Goal: Information Seeking & Learning: Learn about a topic

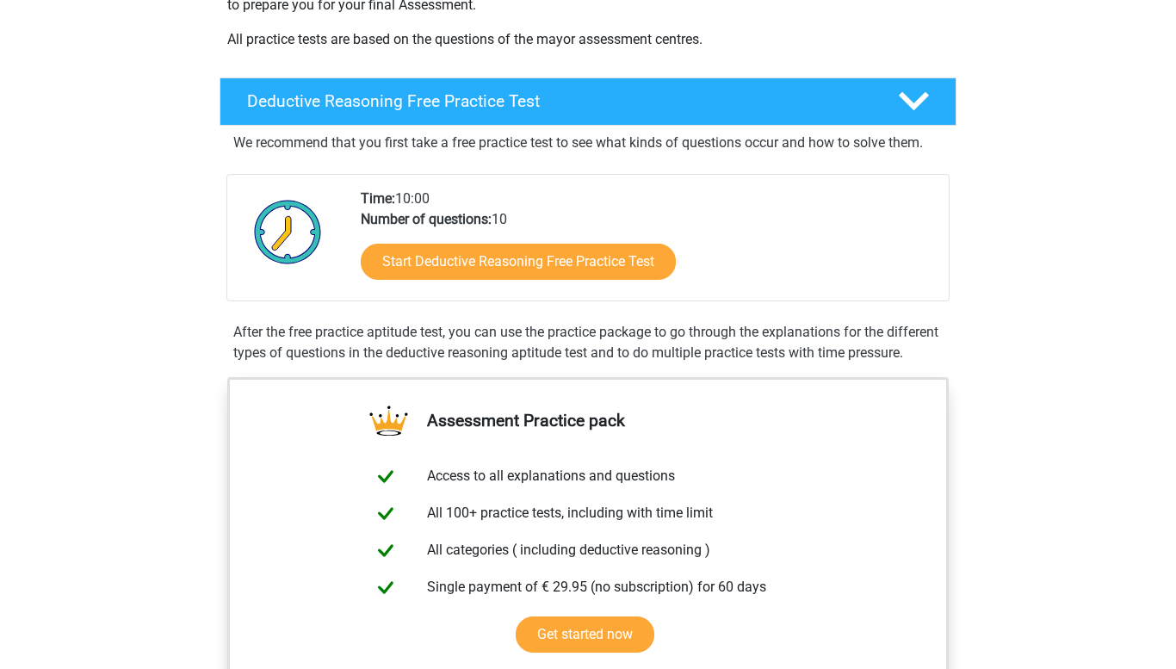
scroll to position [370, 0]
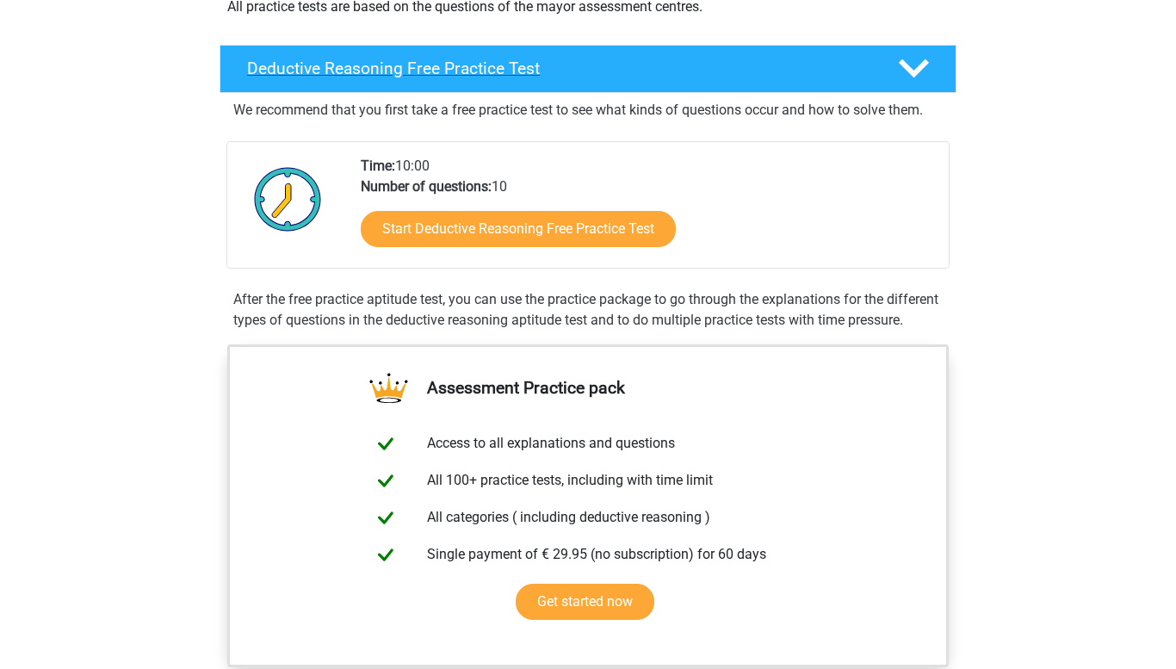
click at [574, 57] on div "Deductive Reasoning Free Practice Test" at bounding box center [588, 69] width 737 height 48
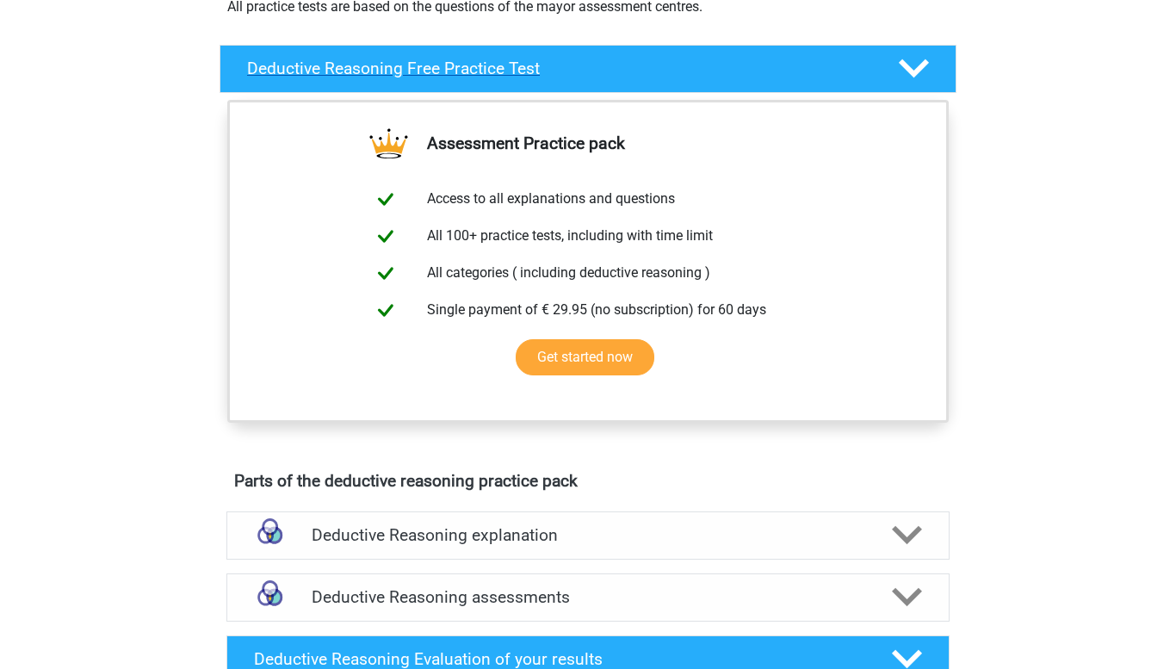
click at [574, 57] on div "Deductive Reasoning Free Practice Test" at bounding box center [588, 69] width 737 height 48
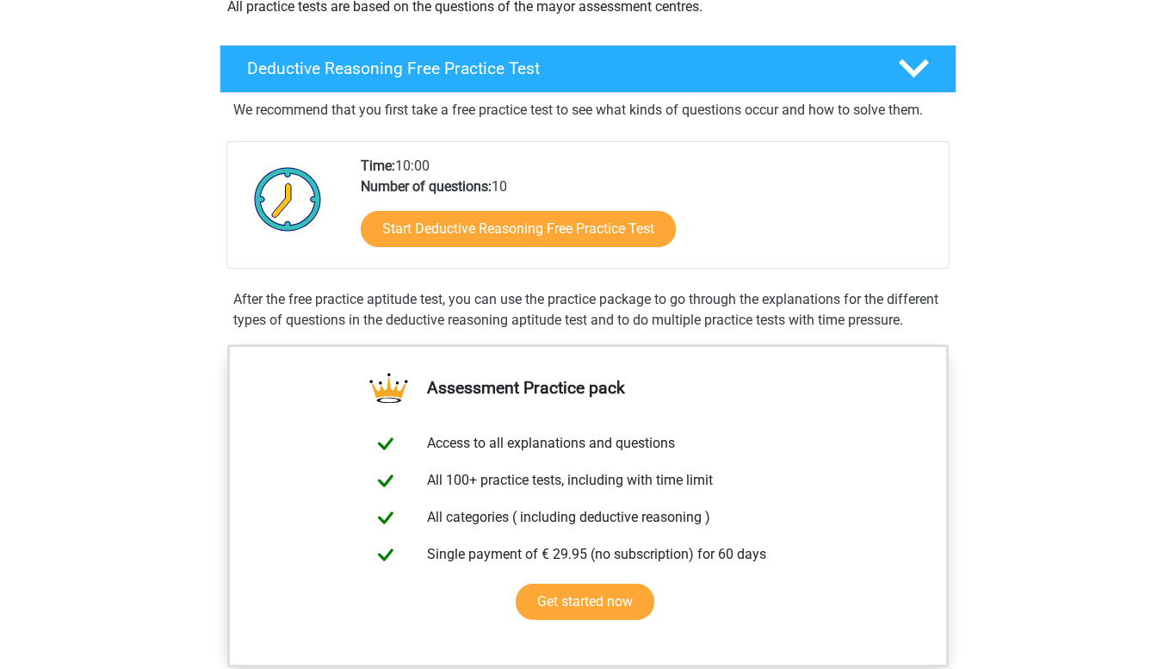
click at [518, 209] on div "Start Deductive Reasoning Free Practice Test" at bounding box center [648, 232] width 574 height 71
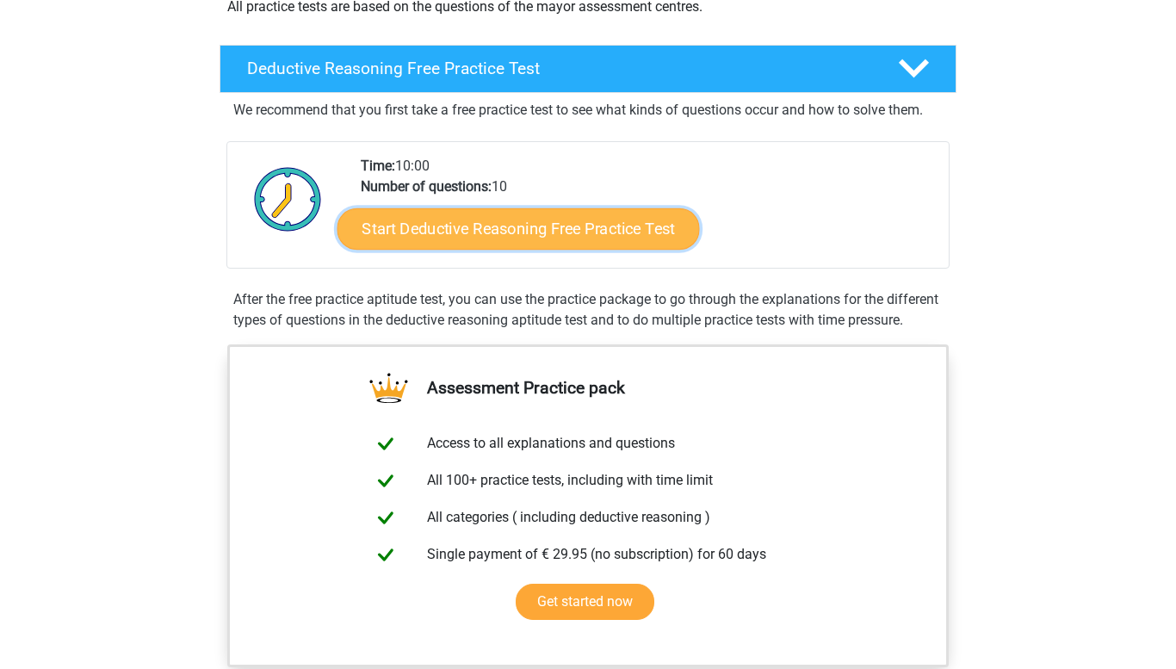
click at [511, 233] on link "Start Deductive Reasoning Free Practice Test" at bounding box center [519, 228] width 363 height 41
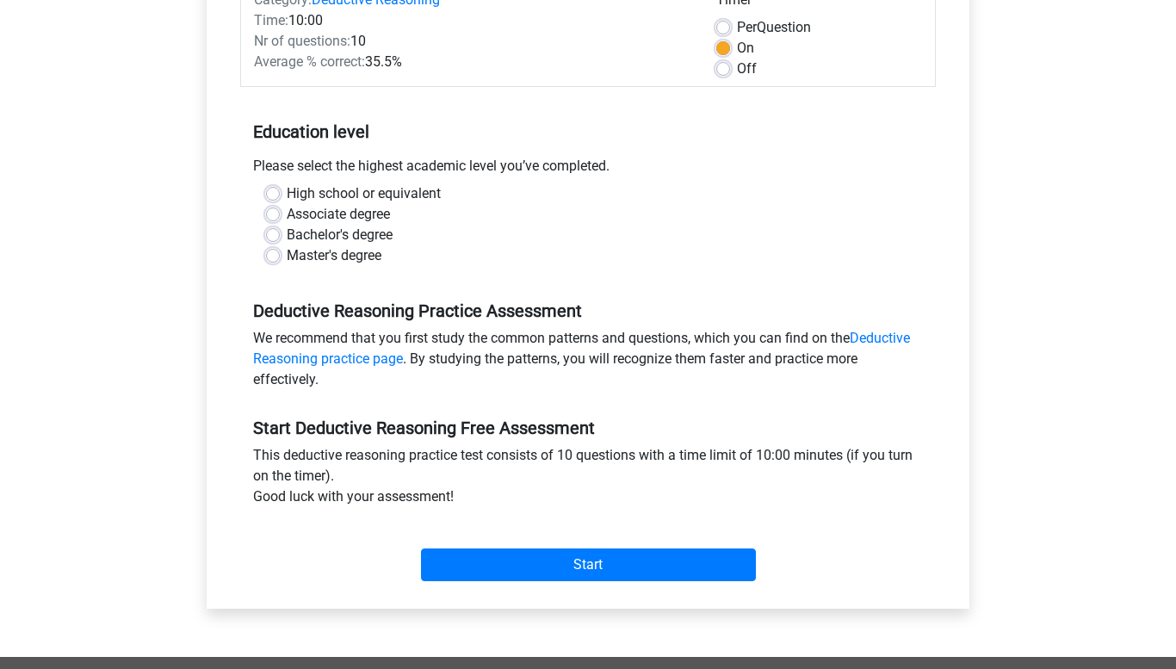
scroll to position [251, 0]
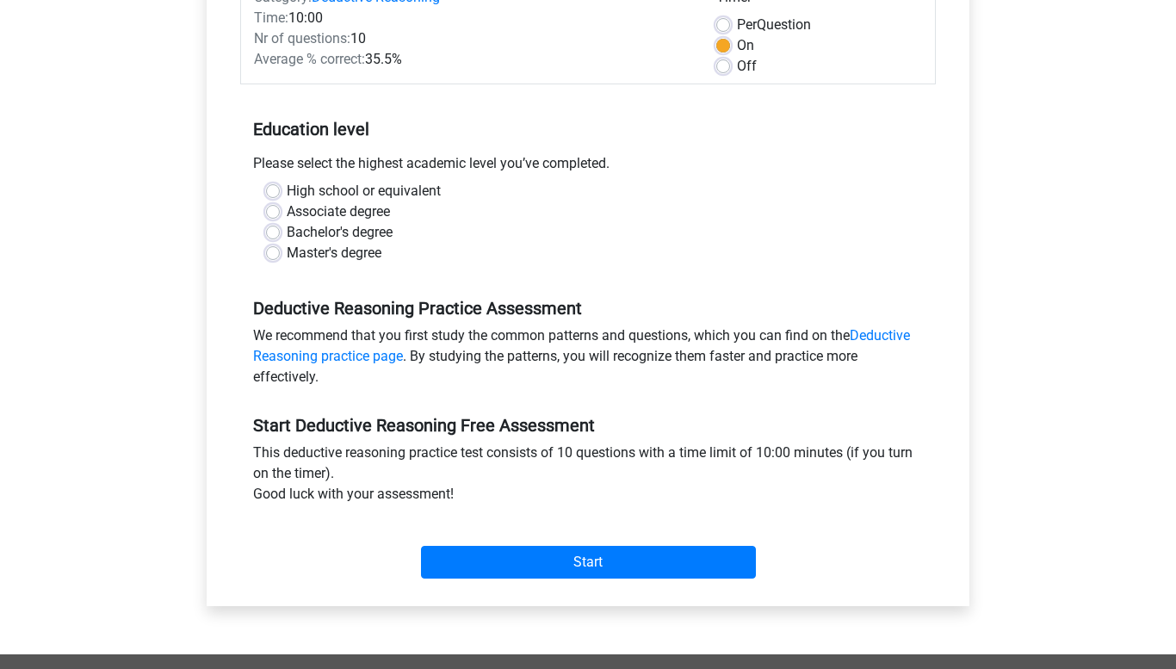
click at [295, 189] on label "High school or equivalent" at bounding box center [364, 191] width 154 height 21
click at [280, 189] on input "High school or equivalent" at bounding box center [273, 189] width 14 height 17
radio input "true"
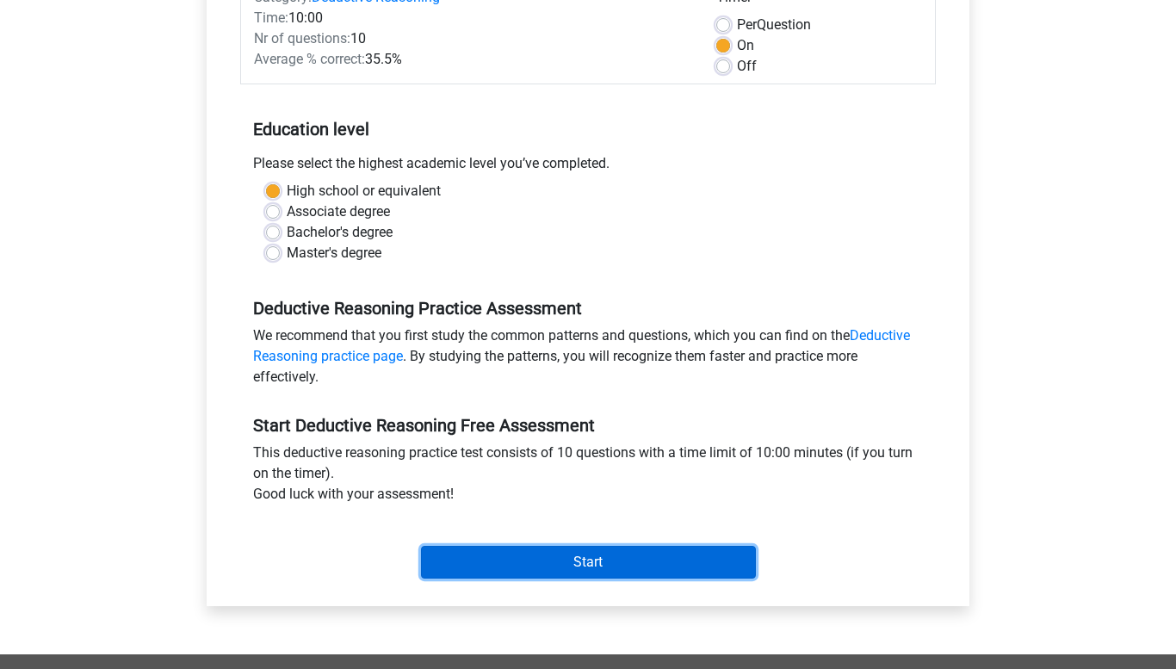
click at [629, 566] on input "Start" at bounding box center [588, 562] width 335 height 33
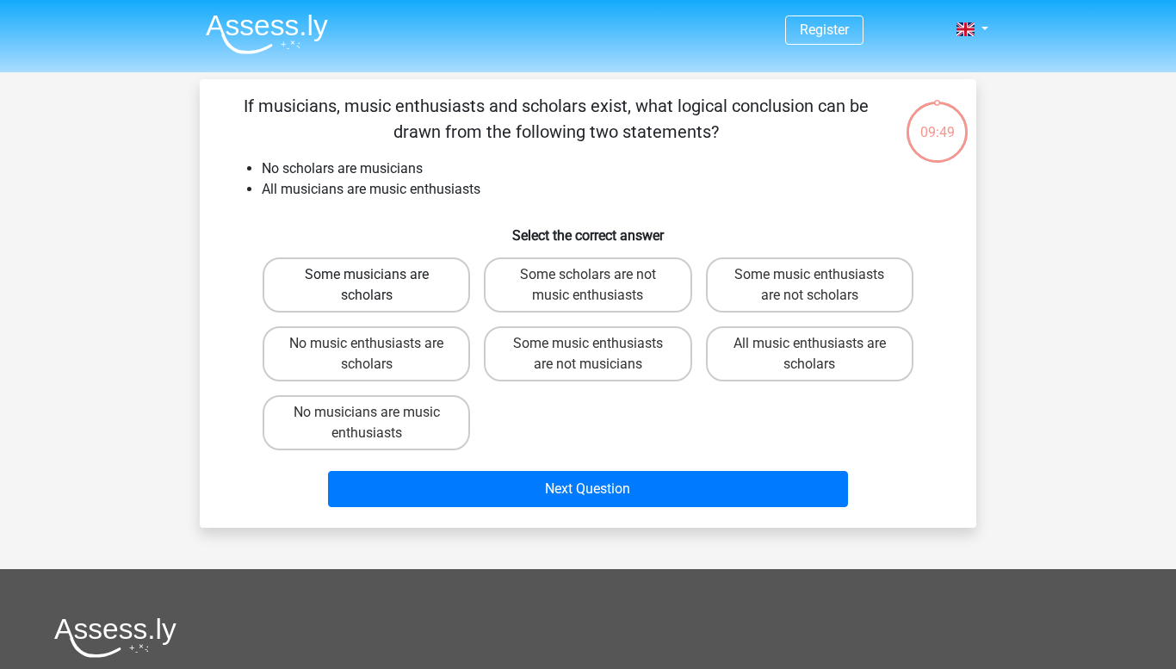
click at [392, 298] on label "Some musicians are scholars" at bounding box center [367, 284] width 208 height 55
click at [378, 286] on input "Some musicians are scholars" at bounding box center [372, 280] width 11 height 11
radio input "true"
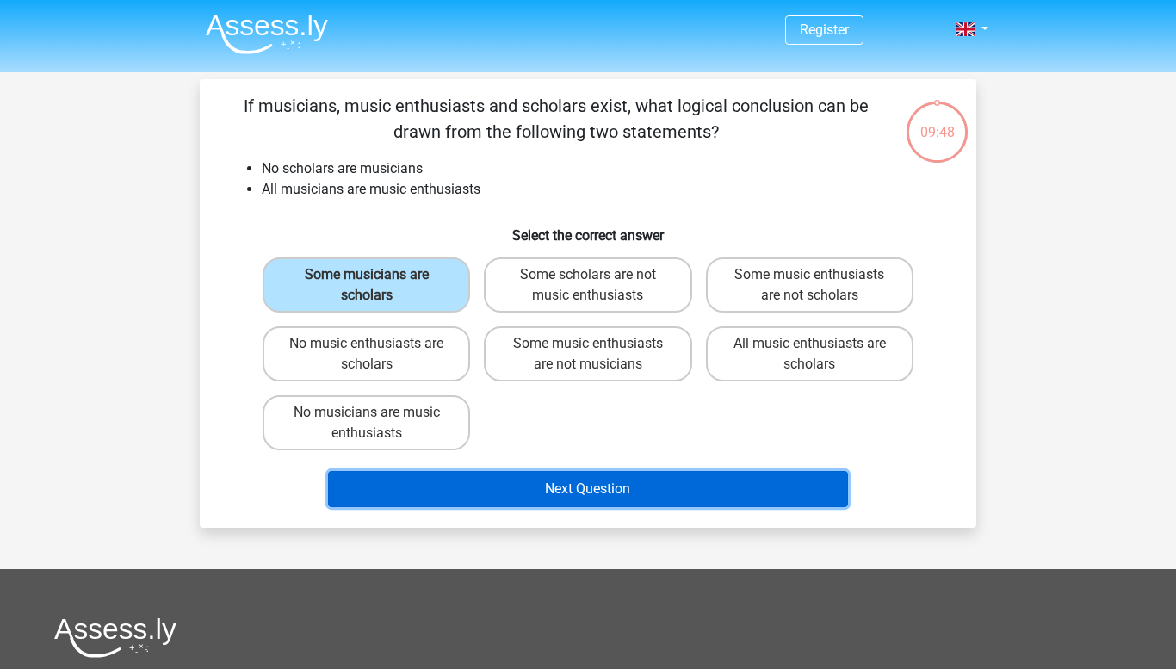
click at [622, 491] on button "Next Question" at bounding box center [588, 489] width 521 height 36
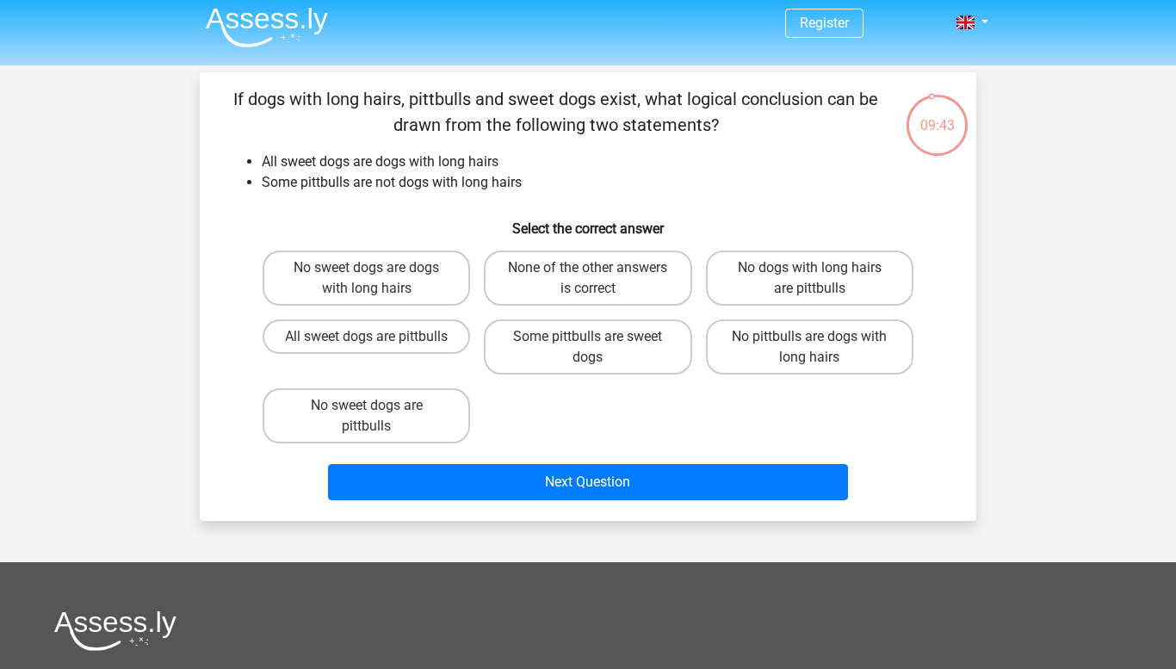
scroll to position [6, 0]
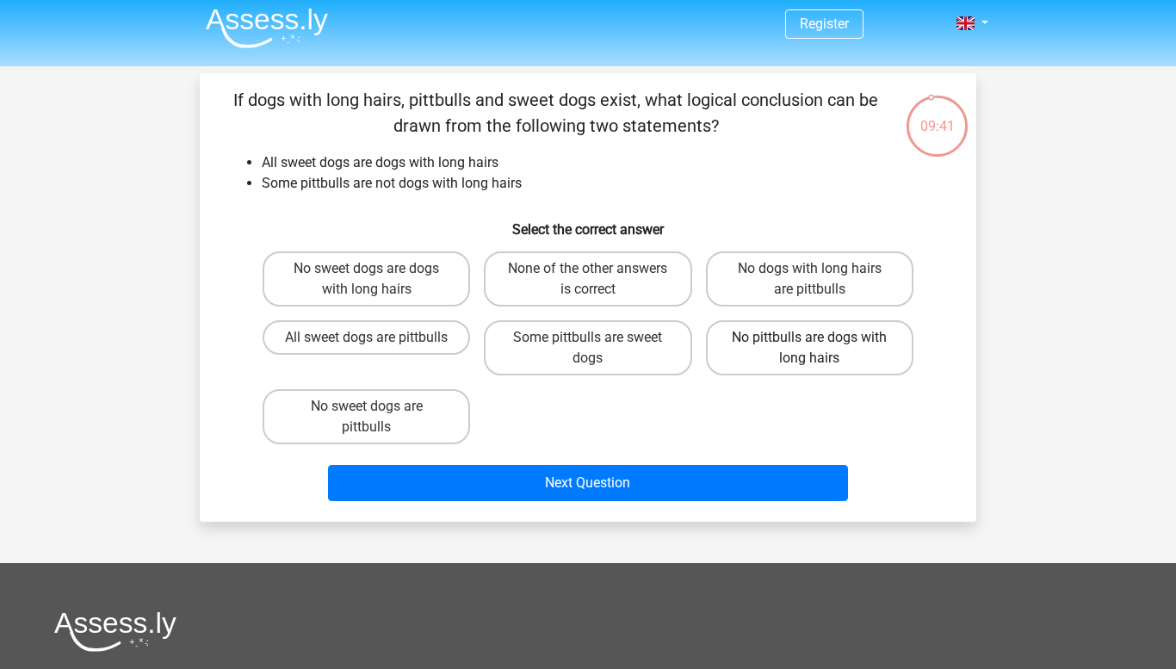
click at [745, 361] on label "No pittbulls are dogs with long hairs" at bounding box center [810, 347] width 208 height 55
click at [809, 349] on input "No pittbulls are dogs with long hairs" at bounding box center [814, 343] width 11 height 11
radio input "true"
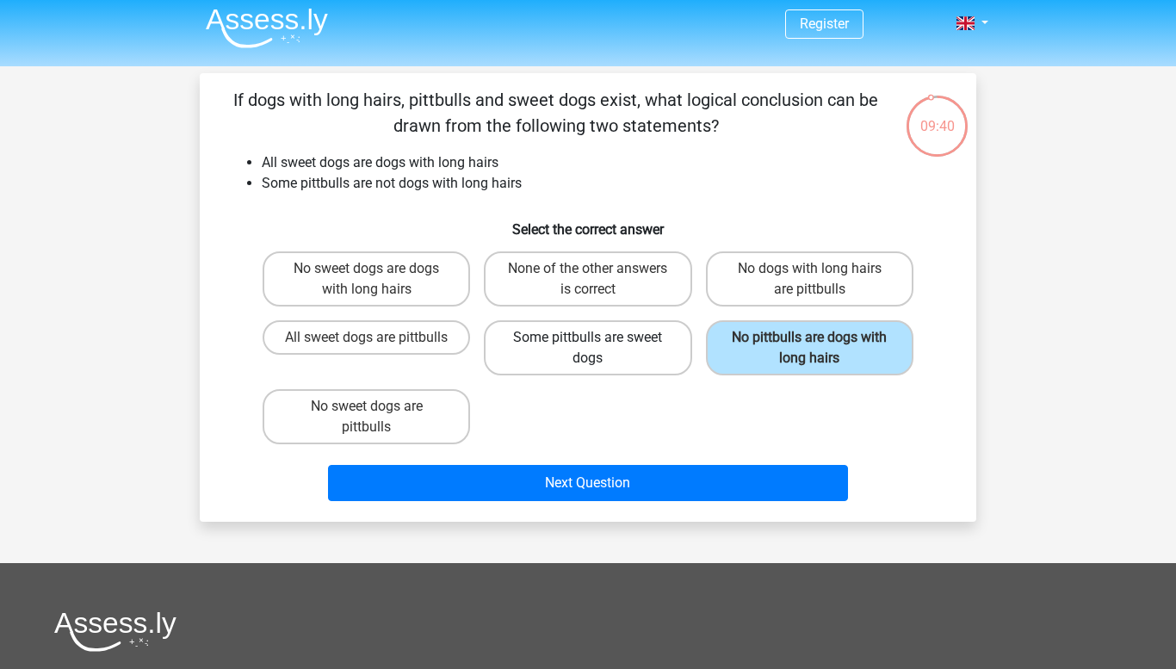
click at [634, 346] on label "Some pittbulls are sweet dogs" at bounding box center [588, 347] width 208 height 55
click at [599, 346] on input "Some pittbulls are sweet dogs" at bounding box center [593, 343] width 11 height 11
radio input "true"
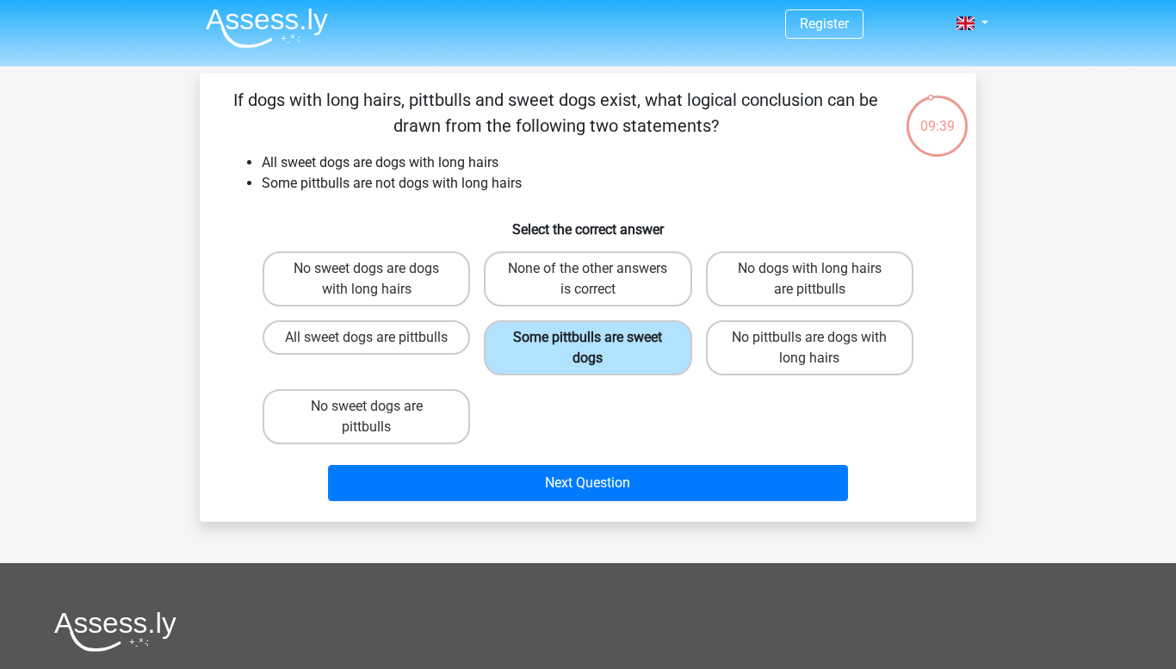
click at [591, 361] on label "Some pittbulls are sweet dogs" at bounding box center [588, 347] width 208 height 55
click at [591, 349] on input "Some pittbulls are sweet dogs" at bounding box center [593, 343] width 11 height 11
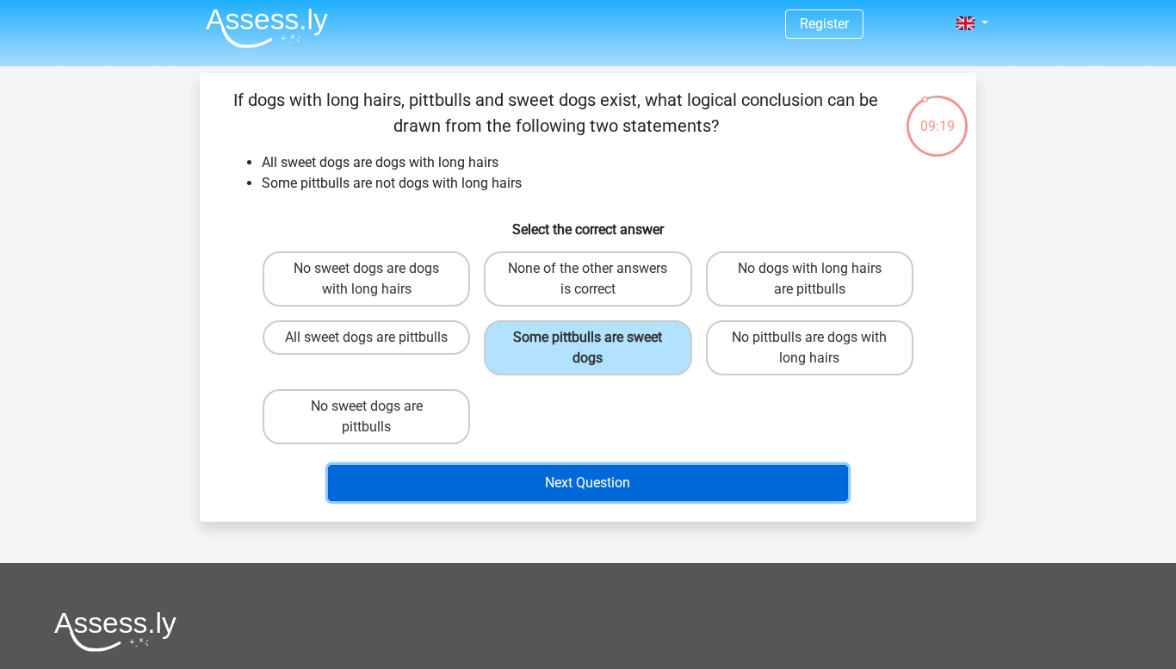
click at [647, 495] on button "Next Question" at bounding box center [588, 483] width 521 height 36
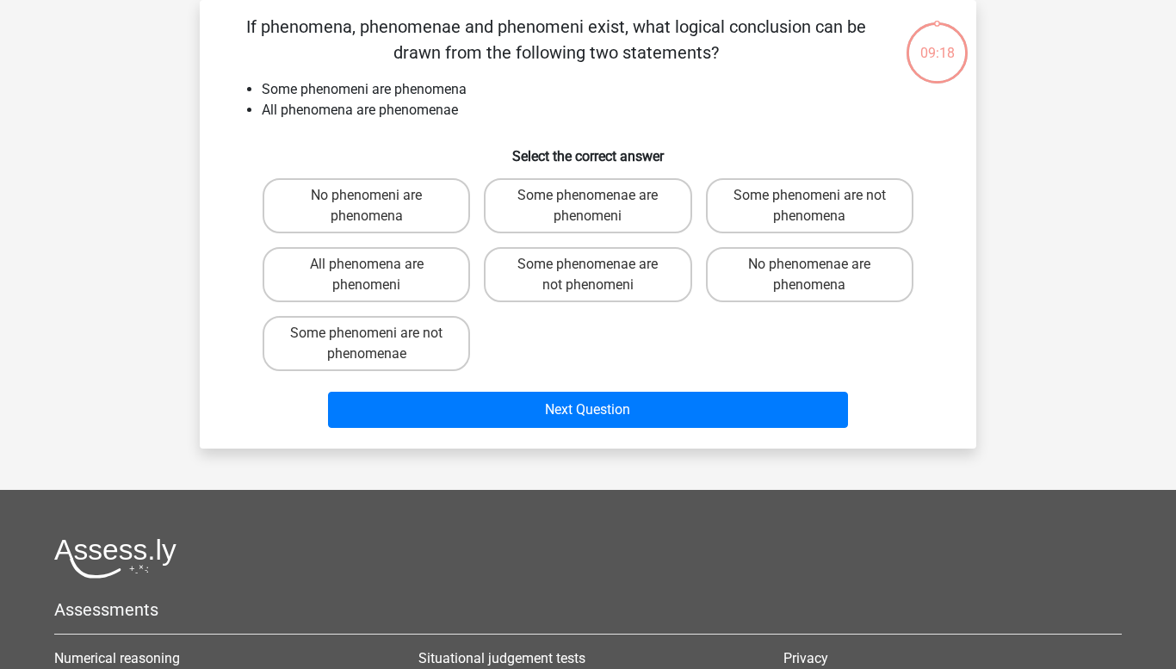
scroll to position [0, 0]
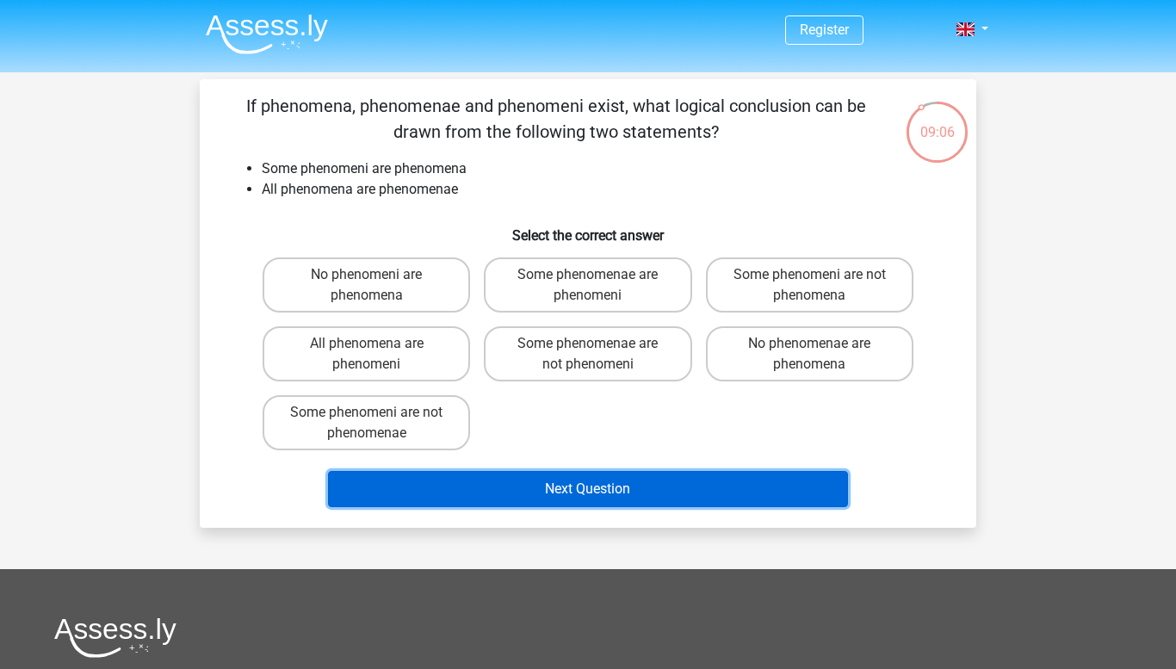
click at [647, 493] on button "Next Question" at bounding box center [588, 489] width 521 height 36
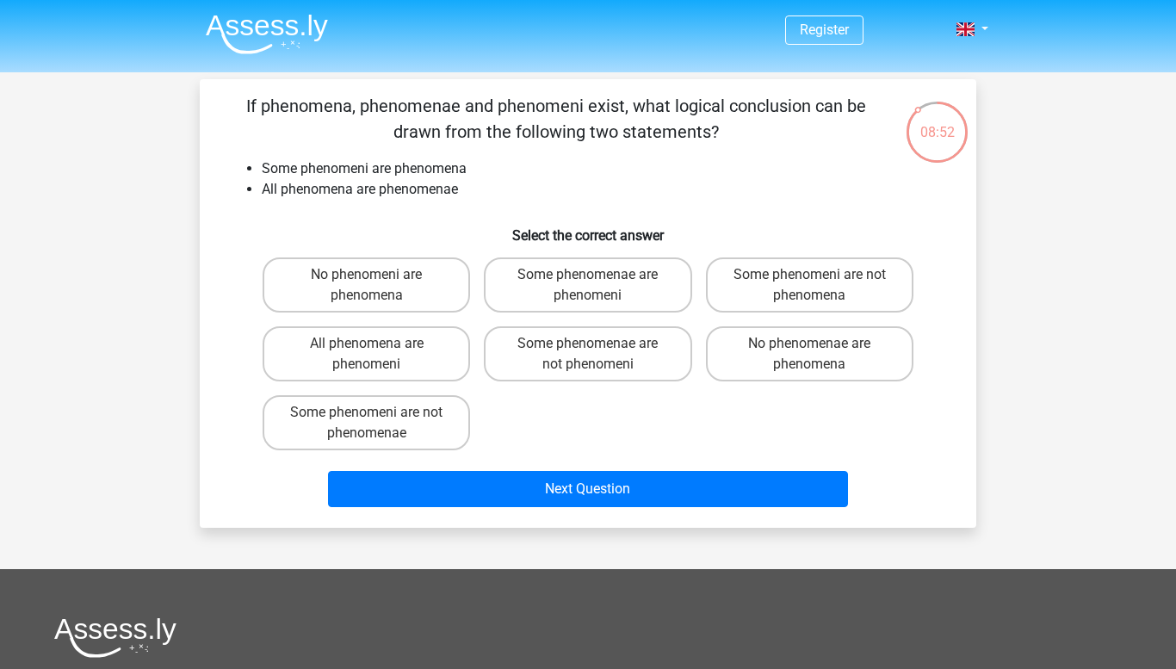
click at [437, 200] on li "All phenomena are phenomenae" at bounding box center [605, 189] width 687 height 21
click at [326, 282] on label "No phenomeni are phenomena" at bounding box center [367, 284] width 208 height 55
click at [367, 282] on input "No phenomeni are phenomena" at bounding box center [372, 280] width 11 height 11
radio input "true"
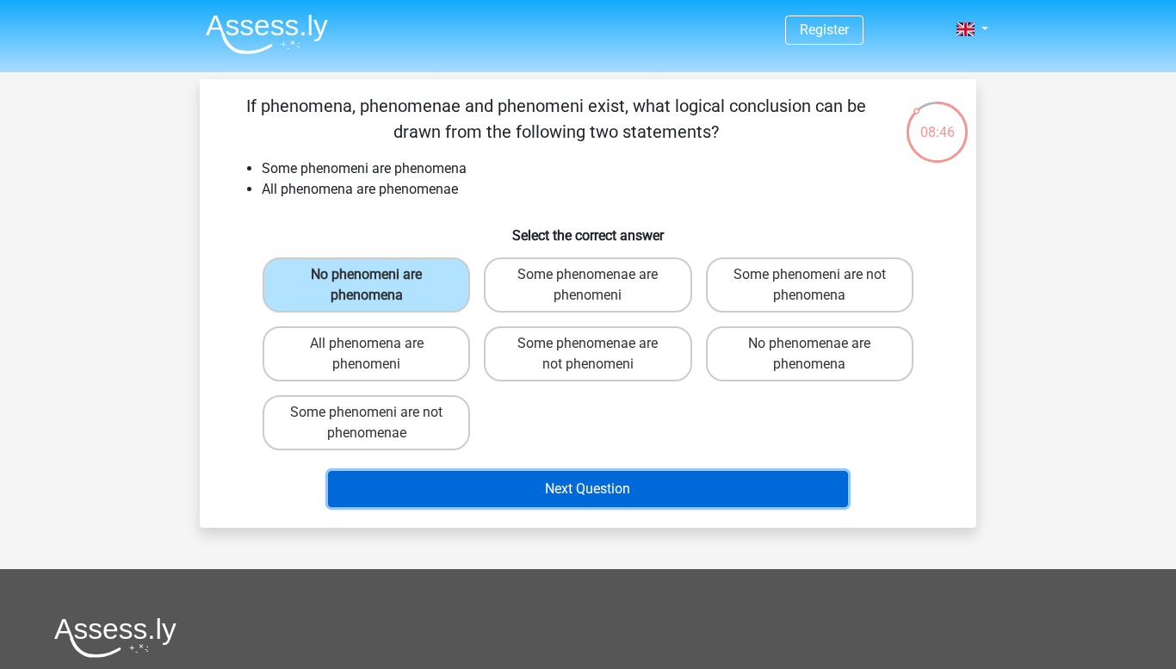
click at [629, 481] on button "Next Question" at bounding box center [588, 489] width 521 height 36
click at [537, 488] on button "Next Question" at bounding box center [588, 489] width 521 height 36
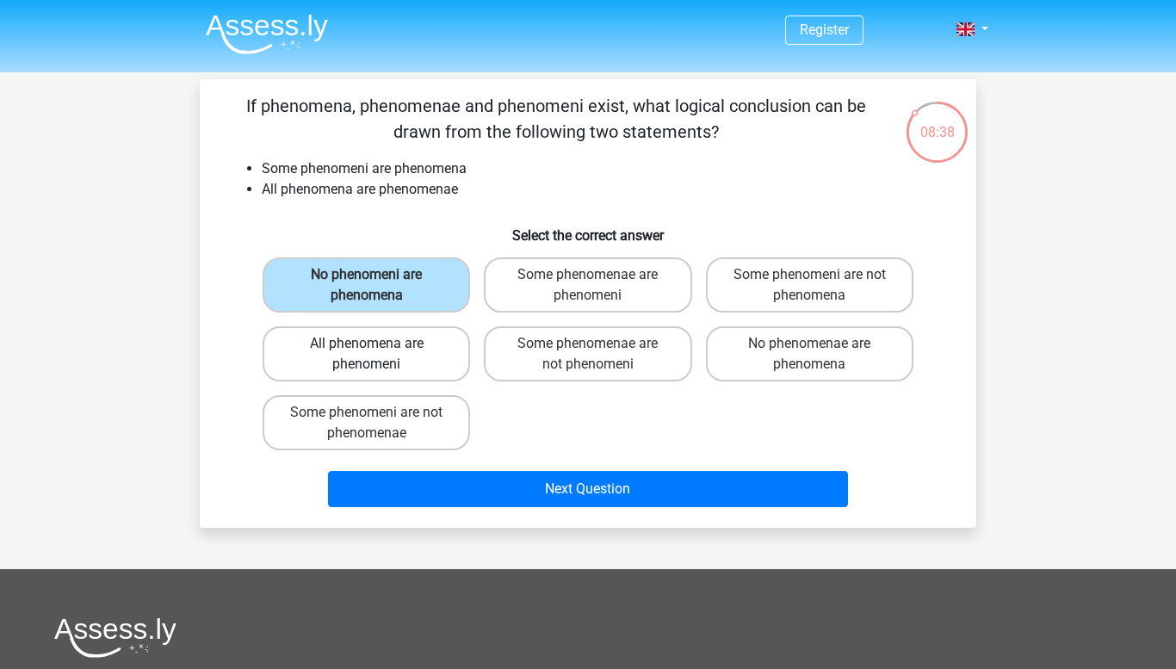
click at [332, 347] on label "All phenomena are phenomeni" at bounding box center [367, 353] width 208 height 55
click at [367, 347] on input "All phenomena are phenomeni" at bounding box center [372, 349] width 11 height 11
radio input "true"
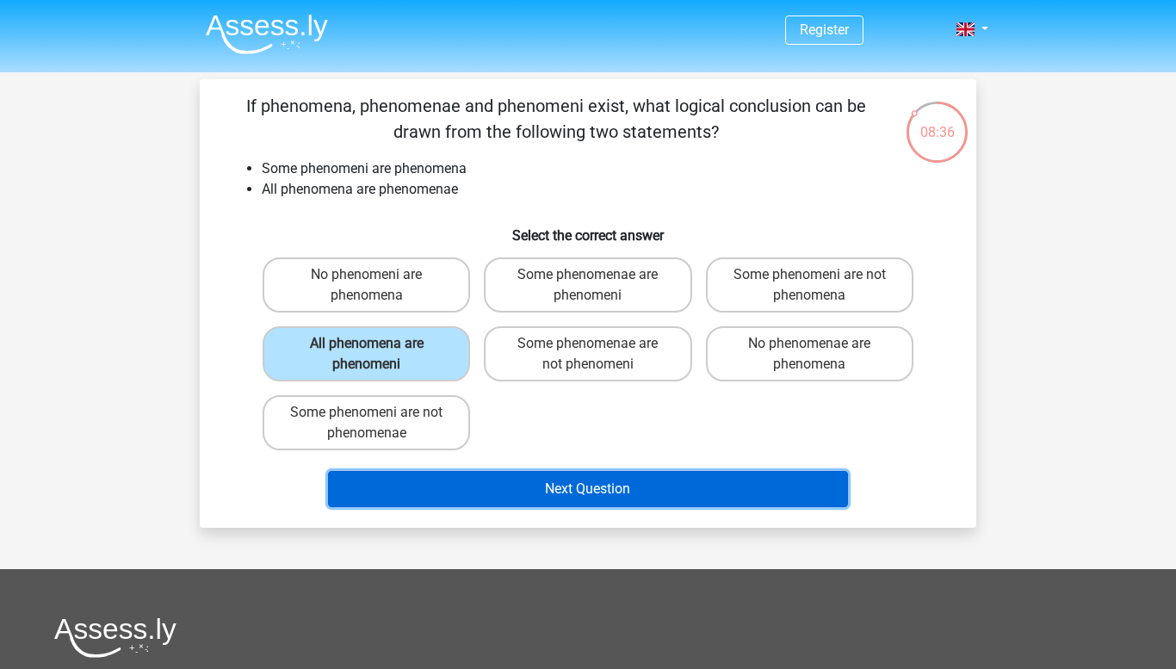
click at [479, 483] on button "Next Question" at bounding box center [588, 489] width 521 height 36
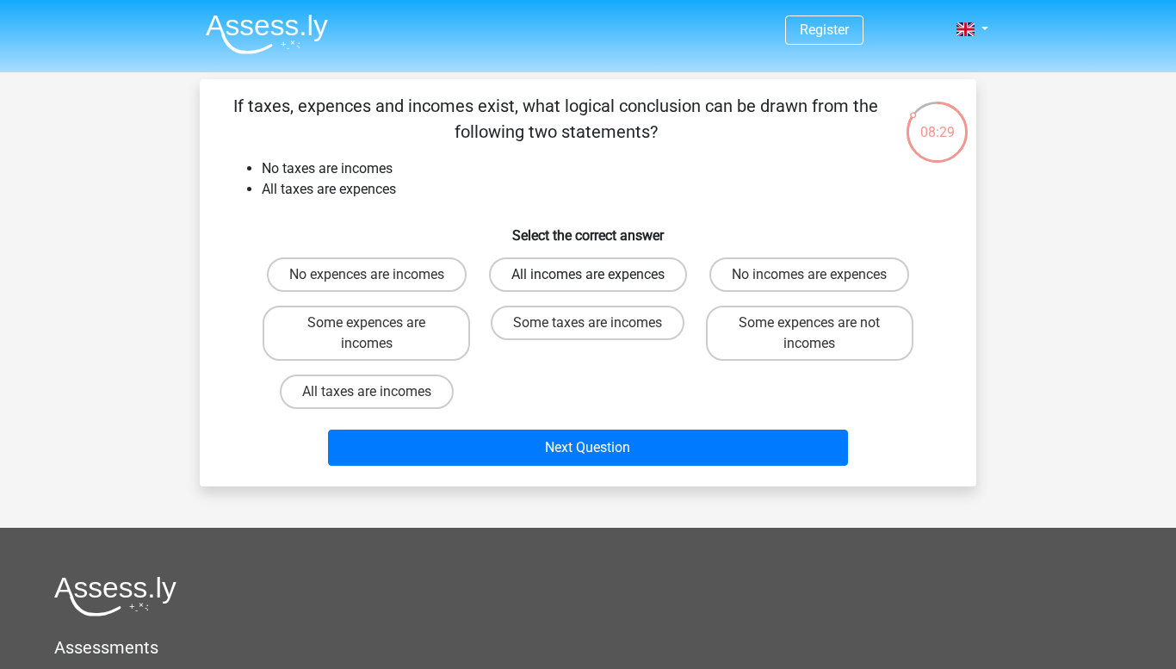
click at [639, 261] on label "All incomes are expences" at bounding box center [588, 274] width 198 height 34
click at [599, 275] on input "All incomes are expences" at bounding box center [593, 280] width 11 height 11
radio input "true"
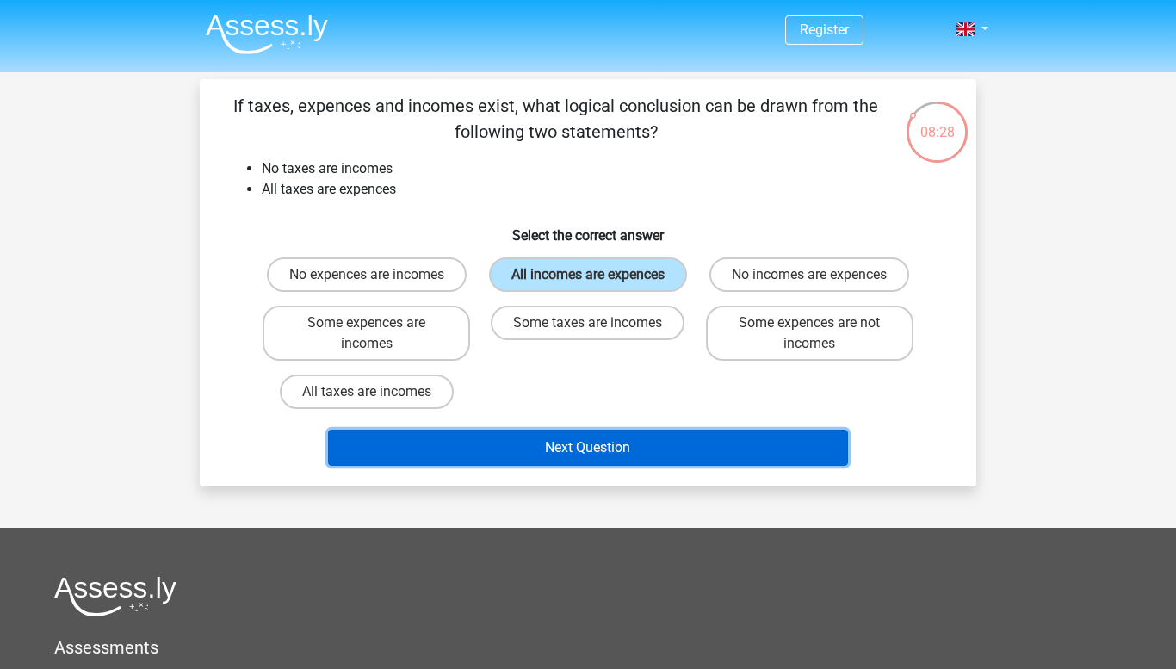
click at [570, 462] on button "Next Question" at bounding box center [588, 448] width 521 height 36
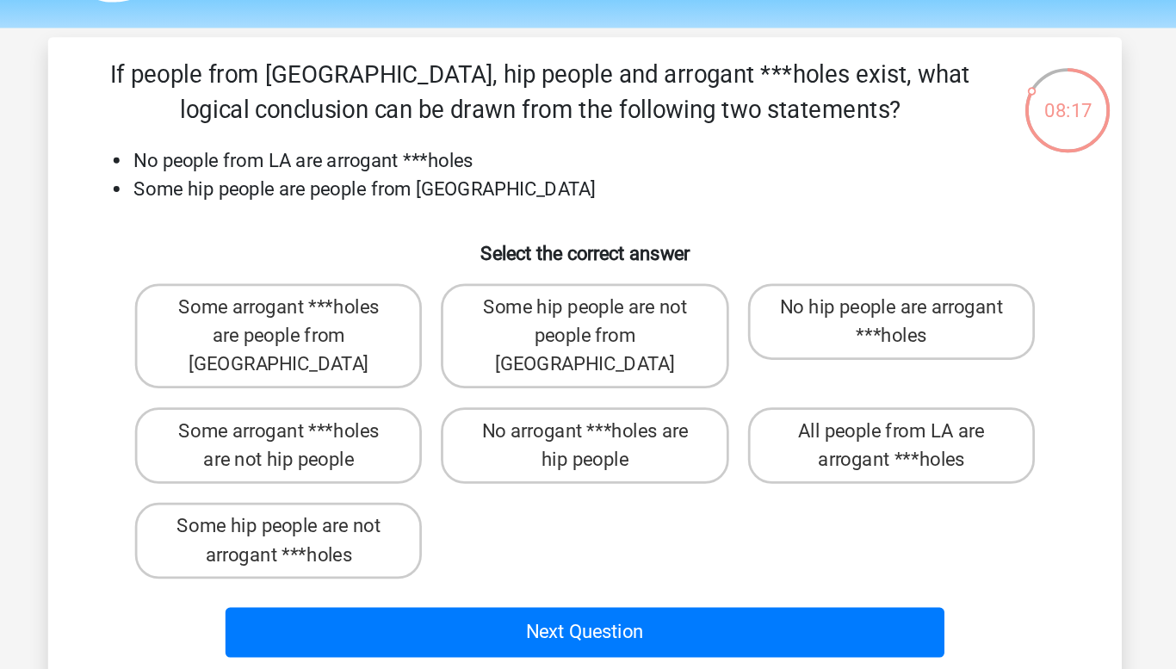
scroll to position [49, 0]
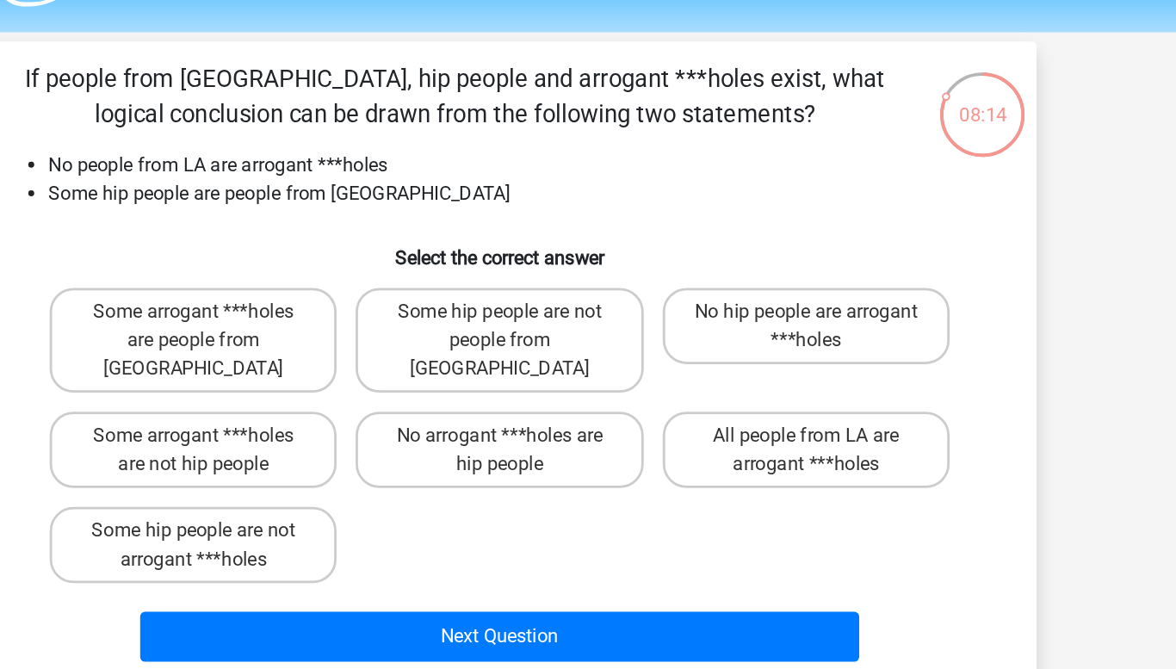
click at [585, 102] on div "If people from LA, hip people and arrogant ***holes exist, what logical conclus…" at bounding box center [588, 265] width 763 height 442
click at [596, 89] on p "If people from [GEOGRAPHIC_DATA], hip people and arrogant ***holes exist, what …" at bounding box center [555, 70] width 657 height 52
click at [621, 91] on p "If people from [GEOGRAPHIC_DATA], hip people and arrogant ***holes exist, what …" at bounding box center [555, 70] width 657 height 52
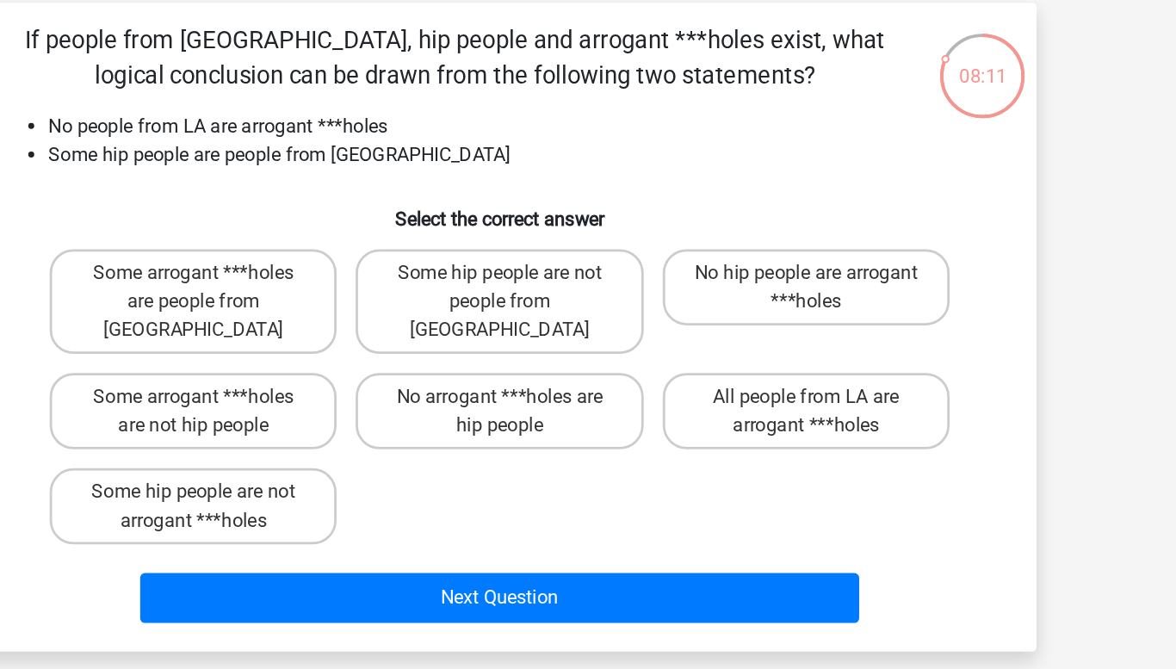
click at [586, 78] on p "If people from [GEOGRAPHIC_DATA], hip people and arrogant ***holes exist, what …" at bounding box center [555, 70] width 657 height 52
click at [578, 86] on p "If people from [GEOGRAPHIC_DATA], hip people and arrogant ***holes exist, what …" at bounding box center [555, 70] width 657 height 52
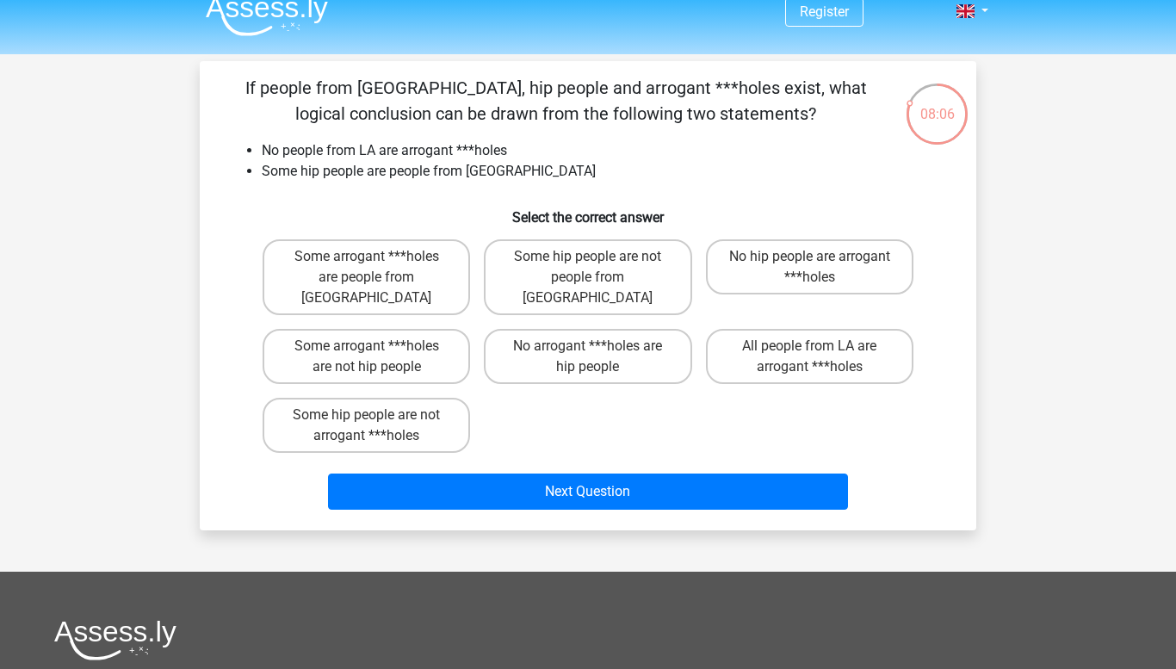
scroll to position [12, 0]
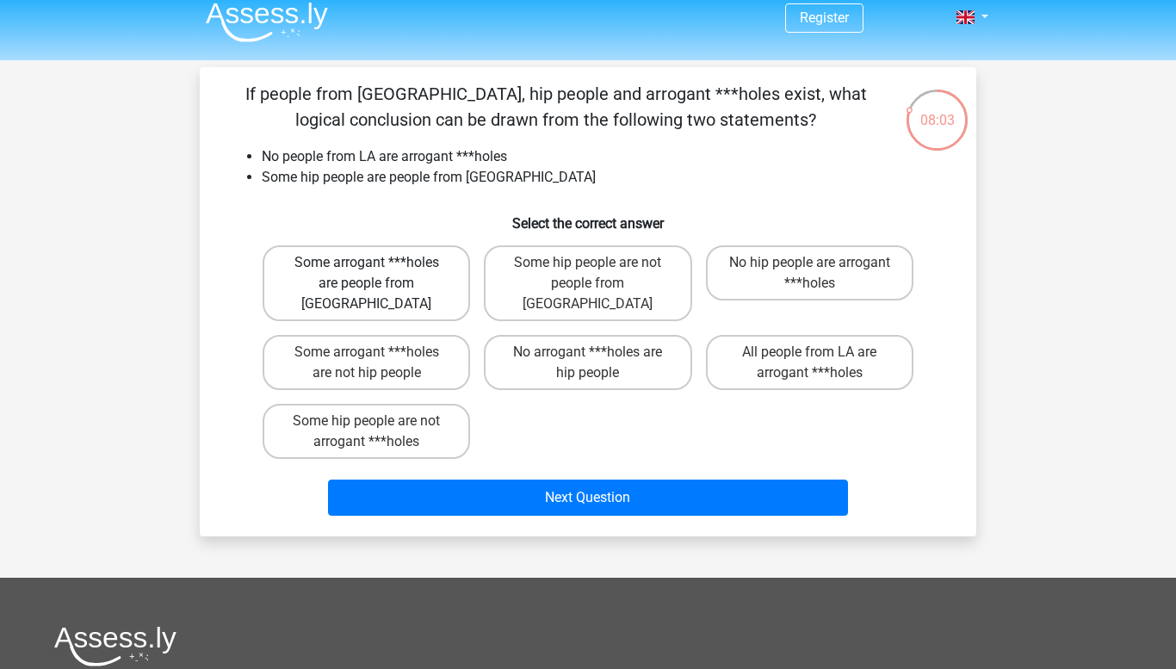
click at [413, 268] on label "Some arrogant ***holes are people from LA" at bounding box center [367, 283] width 208 height 76
click at [378, 268] on input "Some arrogant ***holes are people from LA" at bounding box center [372, 268] width 11 height 11
radio input "true"
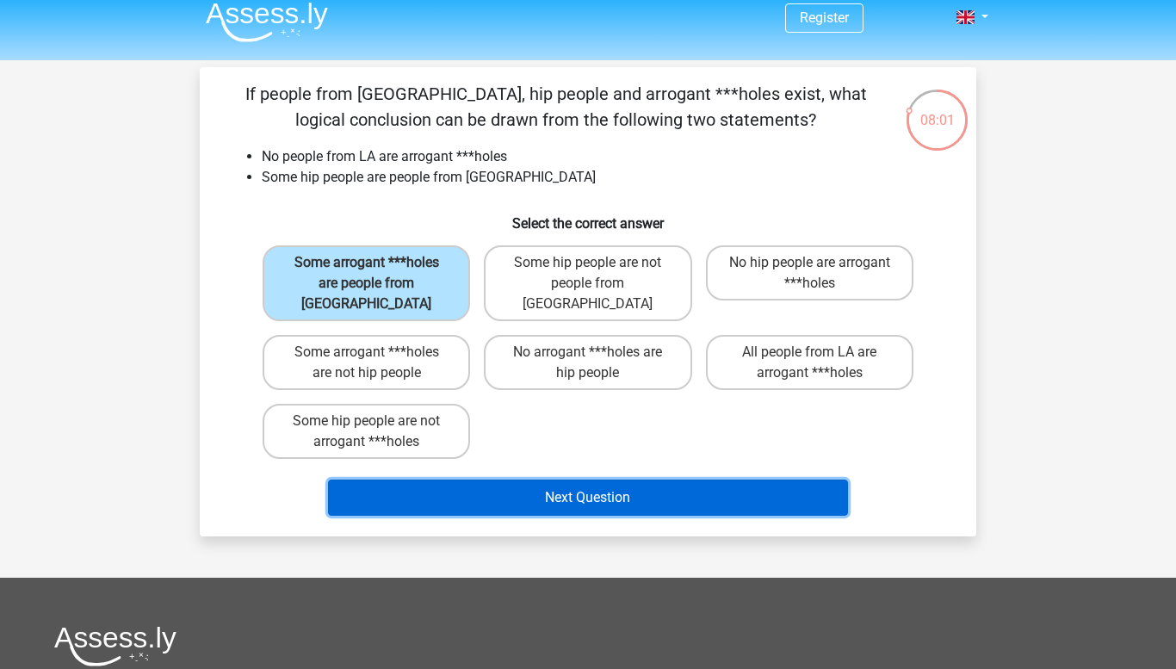
click at [466, 480] on button "Next Question" at bounding box center [588, 498] width 521 height 36
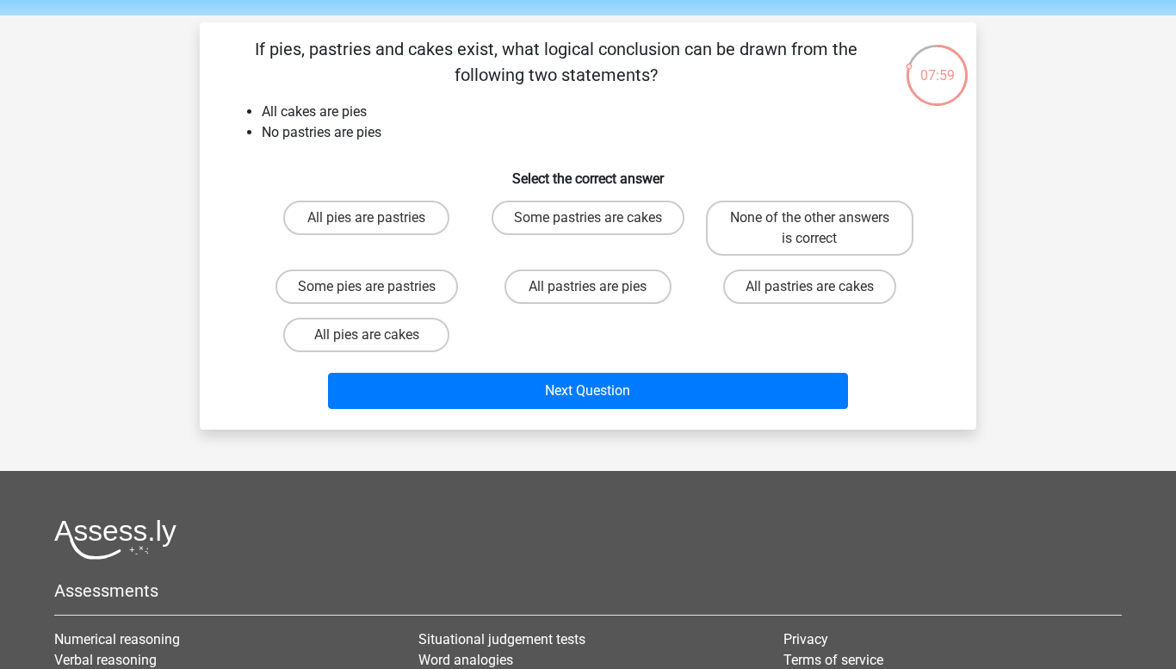
scroll to position [53, 0]
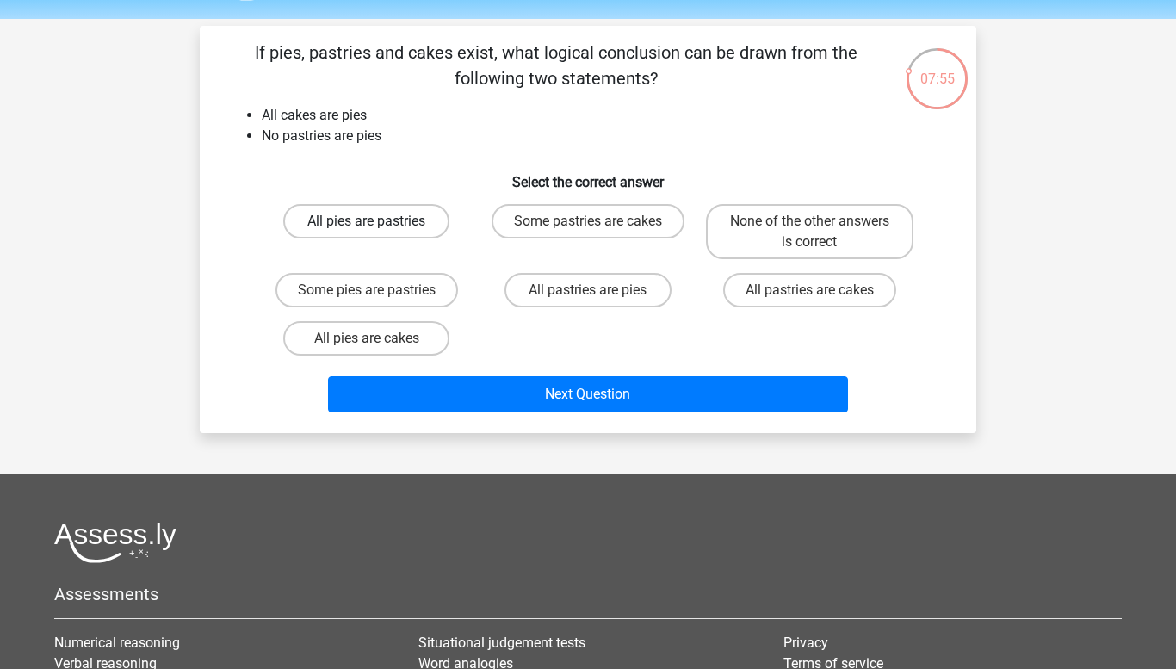
click at [409, 212] on label "All pies are pastries" at bounding box center [366, 221] width 166 height 34
click at [378, 221] on input "All pies are pastries" at bounding box center [372, 226] width 11 height 11
radio input "true"
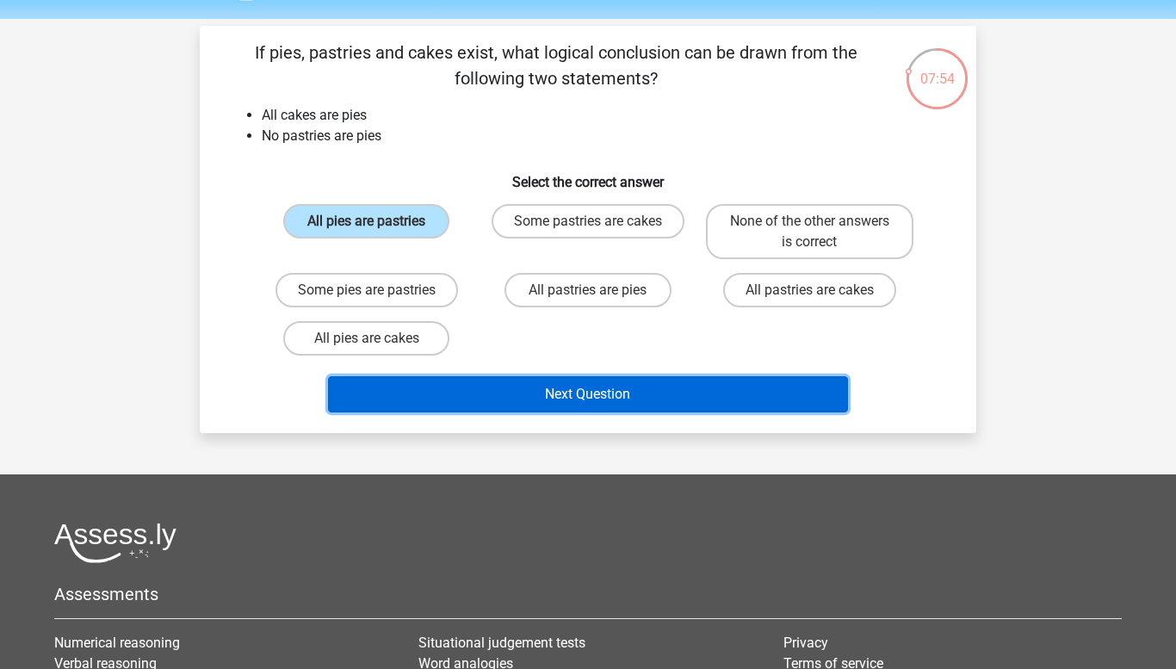
click at [446, 397] on button "Next Question" at bounding box center [588, 394] width 521 height 36
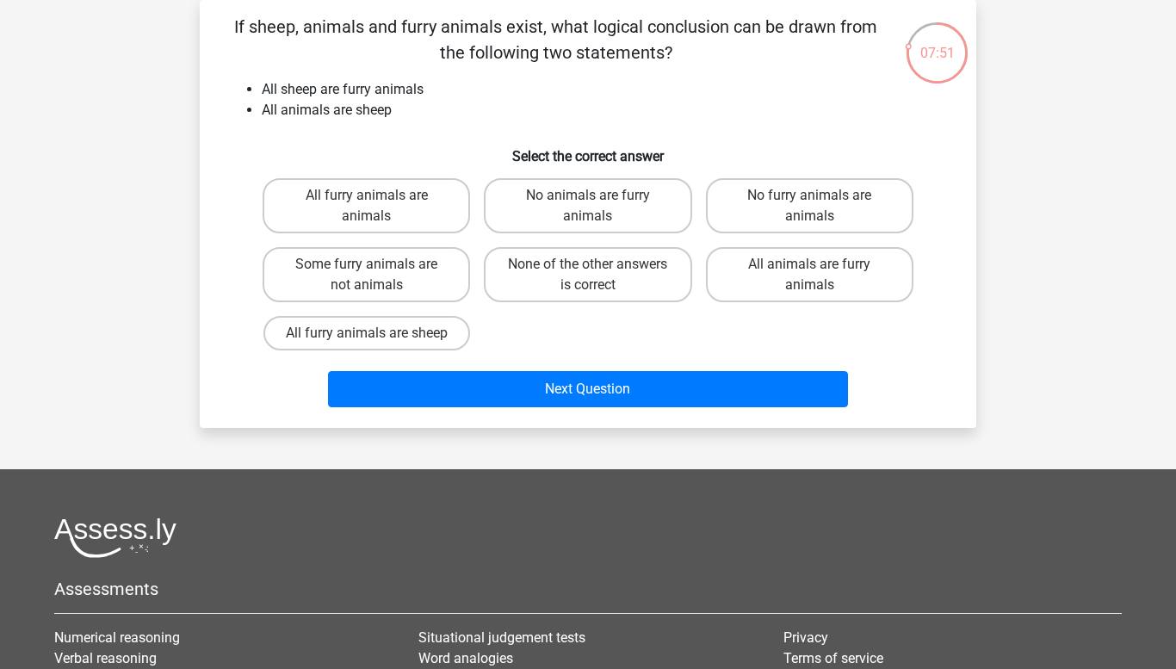
scroll to position [0, 0]
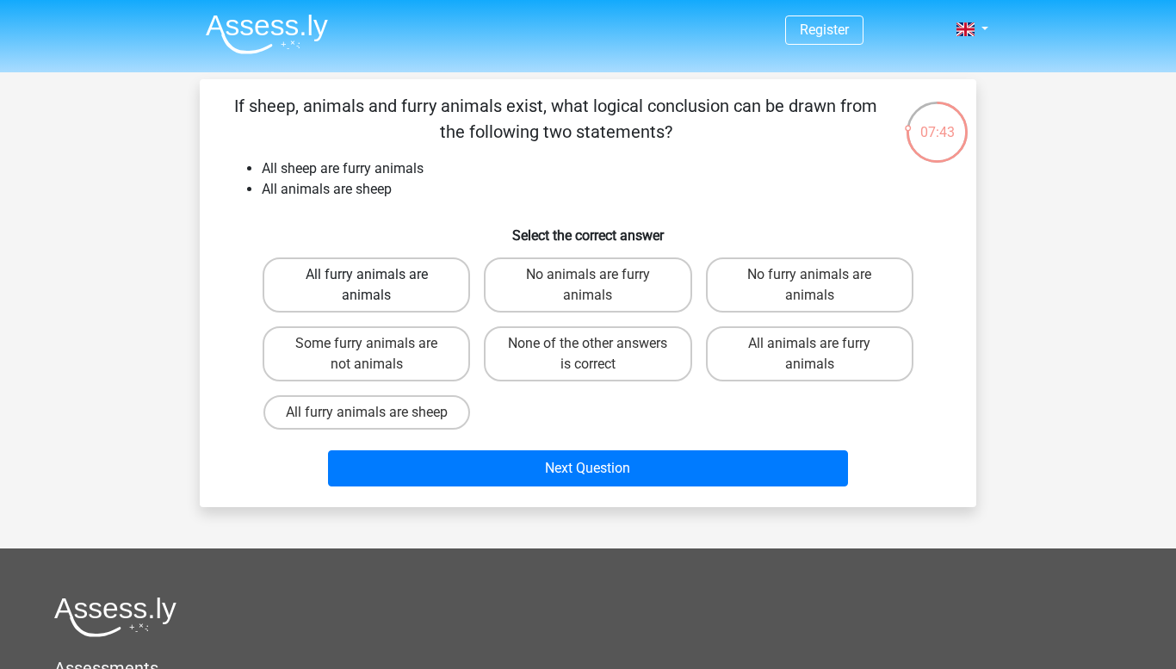
click at [388, 310] on label "All furry animals are animals" at bounding box center [367, 284] width 208 height 55
click at [378, 286] on input "All furry animals are animals" at bounding box center [372, 280] width 11 height 11
radio input "true"
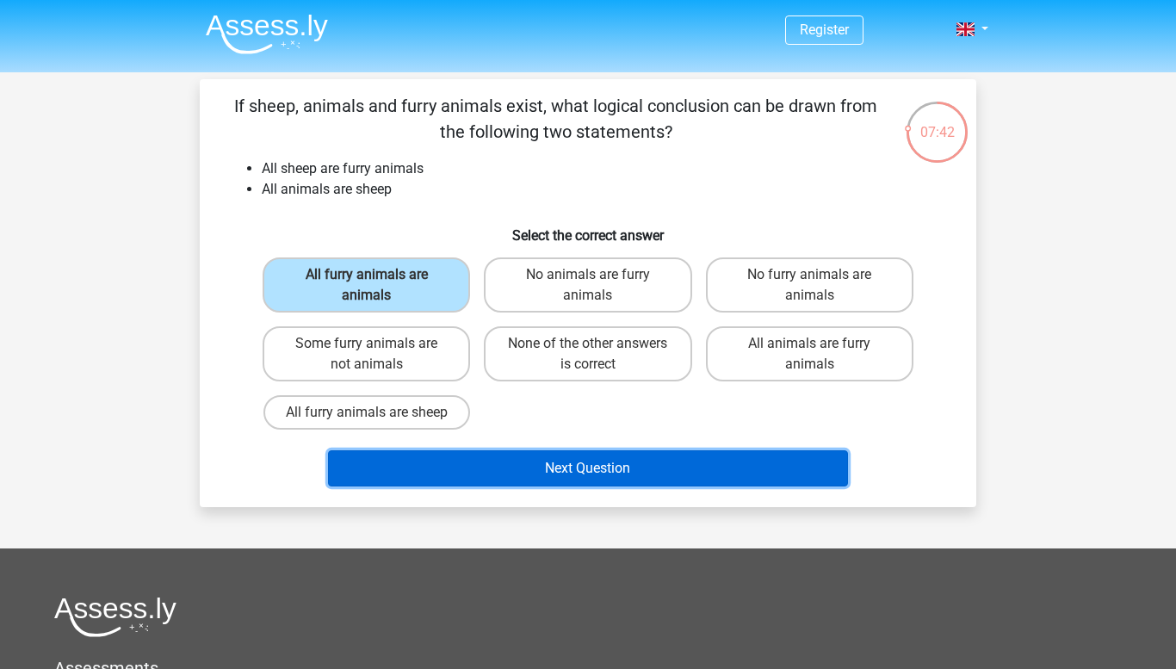
click at [457, 464] on button "Next Question" at bounding box center [588, 468] width 521 height 36
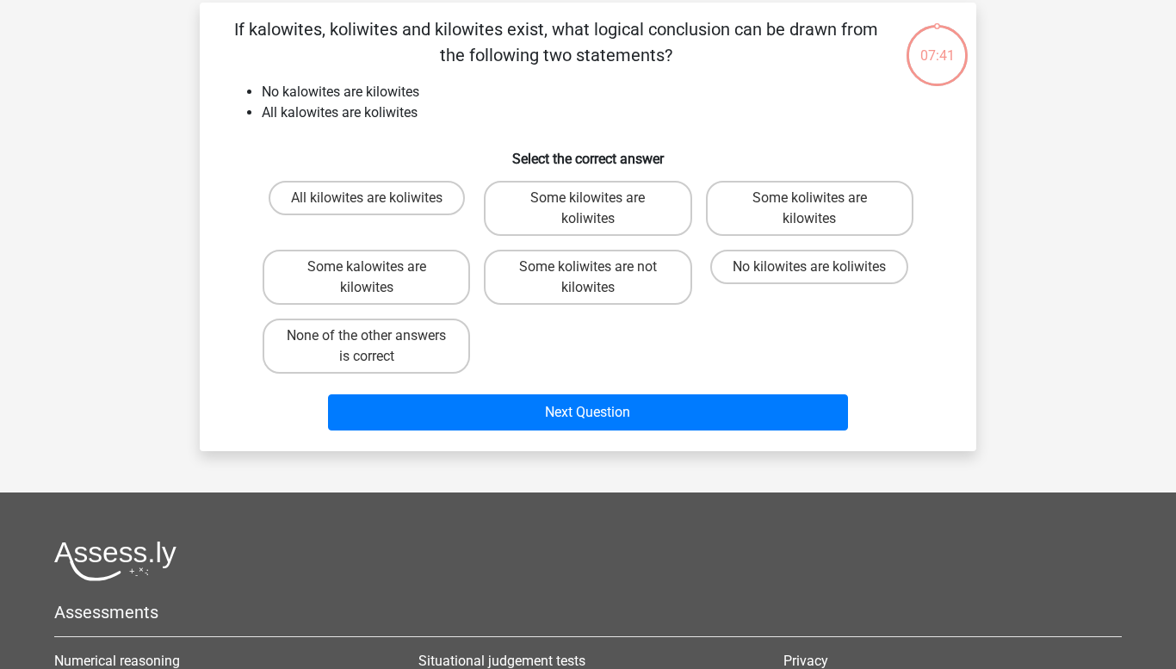
scroll to position [79, 0]
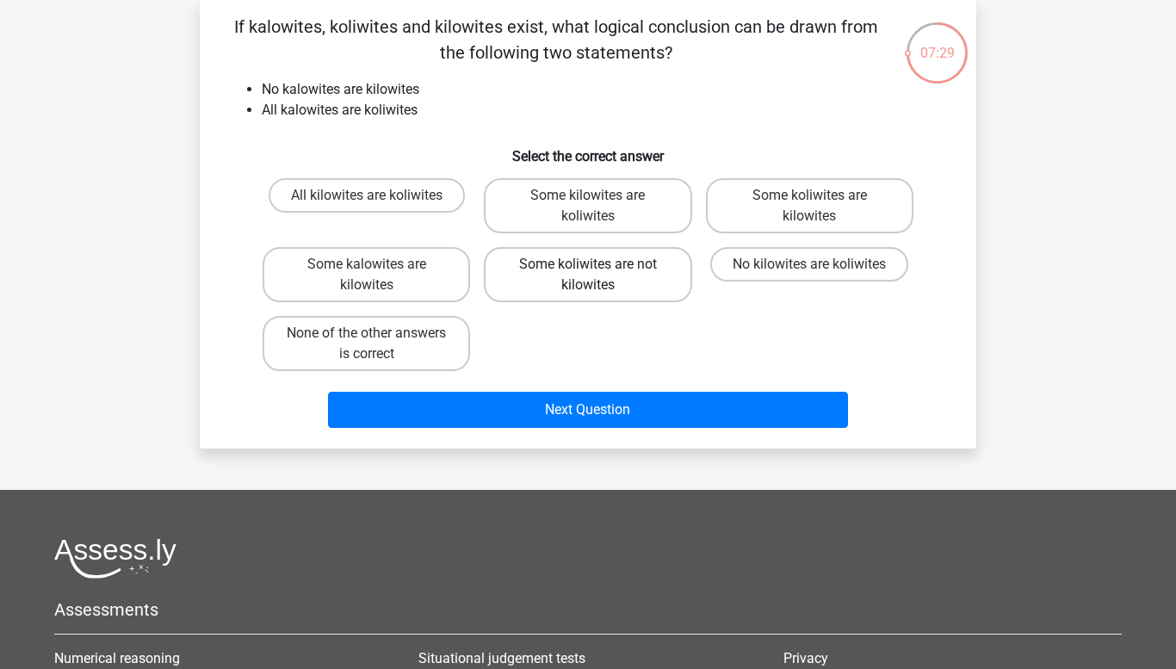
click at [568, 296] on label "Some koliwites are not kilowites" at bounding box center [588, 274] width 208 height 55
click at [588, 276] on input "Some koliwites are not kilowites" at bounding box center [593, 269] width 11 height 11
radio input "true"
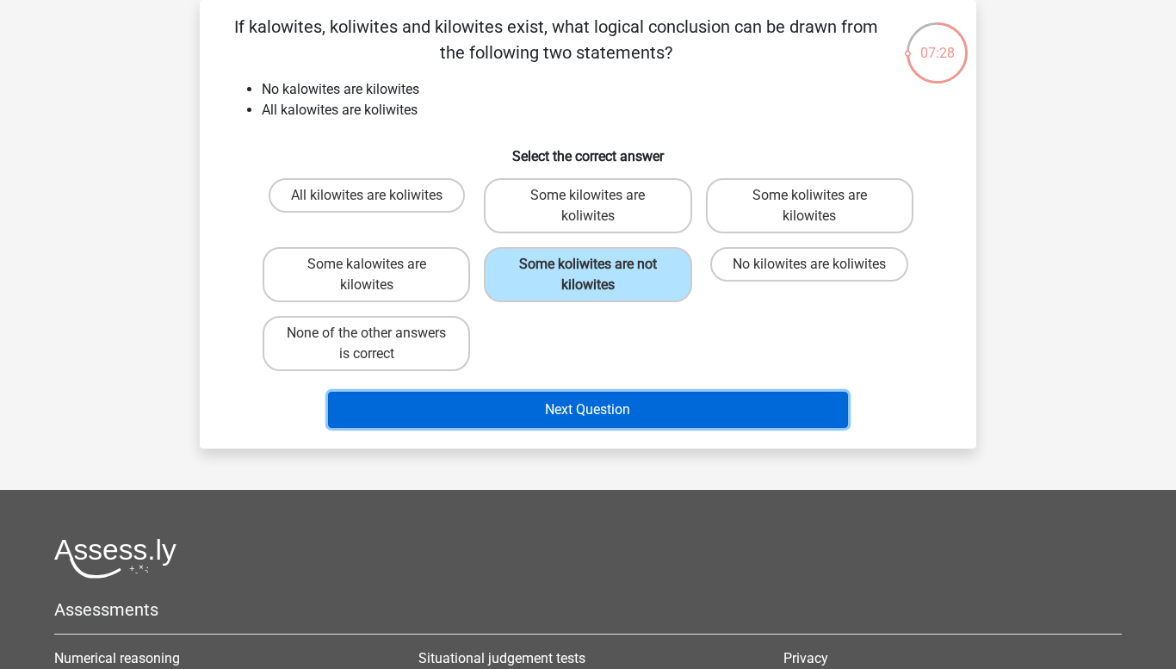
click at [561, 405] on button "Next Question" at bounding box center [588, 410] width 521 height 36
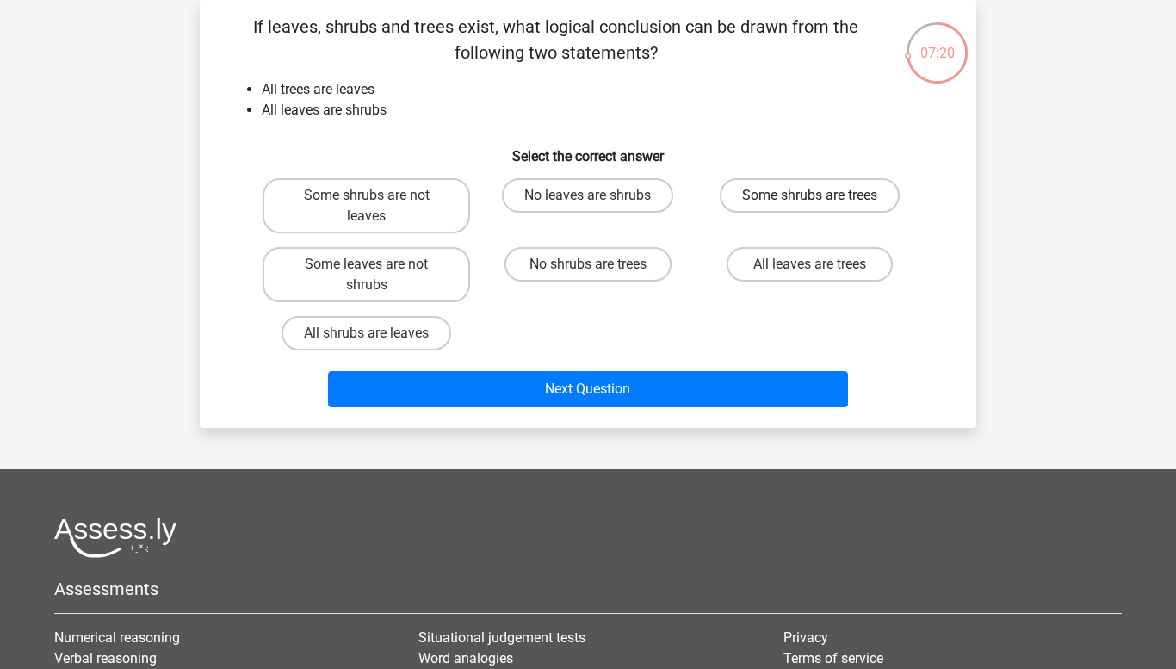
click at [850, 203] on label "Some shrubs are trees" at bounding box center [810, 195] width 180 height 34
click at [821, 203] on input "Some shrubs are trees" at bounding box center [814, 200] width 11 height 11
radio input "true"
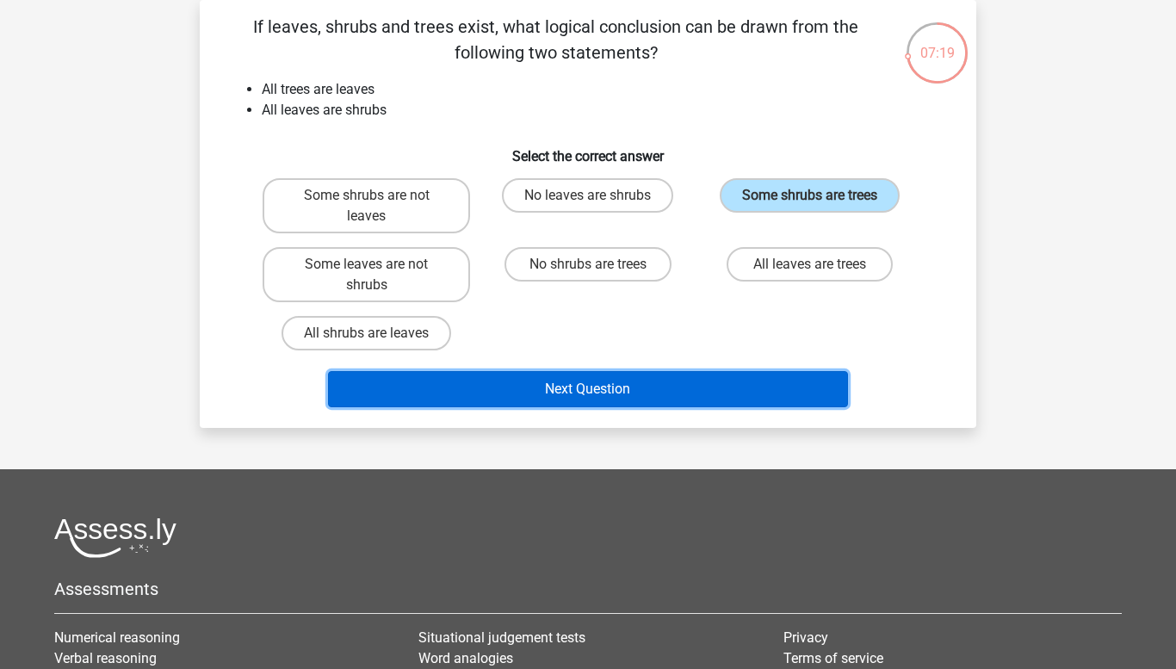
click at [690, 383] on button "Next Question" at bounding box center [588, 389] width 521 height 36
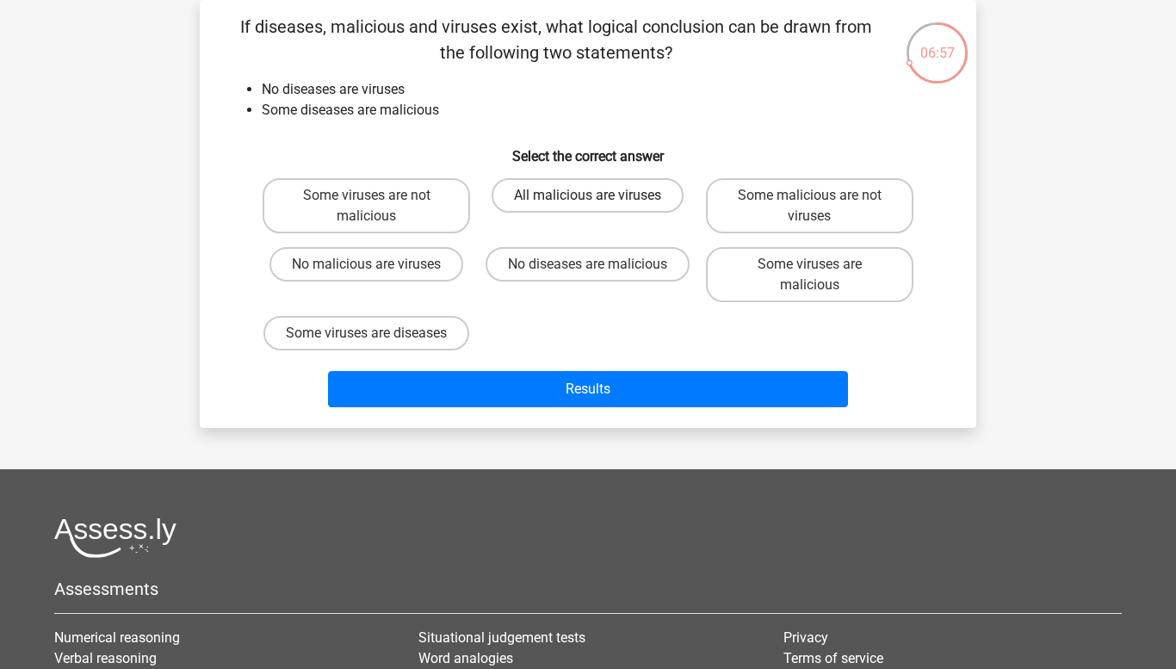
click at [567, 201] on label "All malicious are viruses" at bounding box center [588, 195] width 192 height 34
click at [588, 201] on input "All malicious are viruses" at bounding box center [593, 200] width 11 height 11
radio input "true"
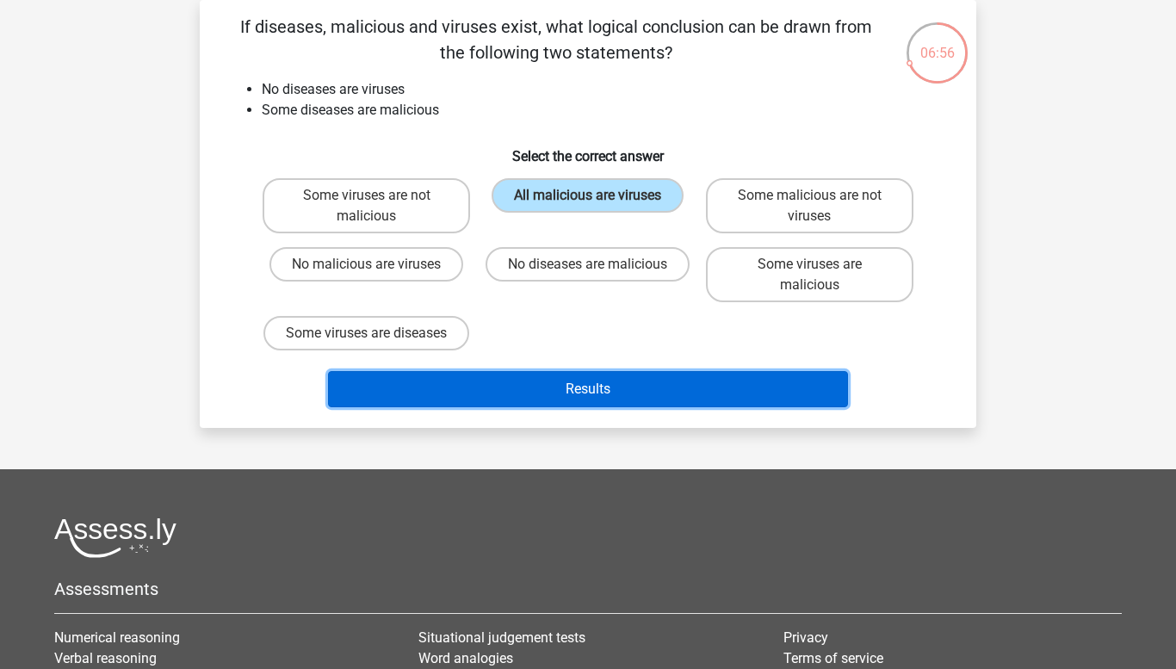
click at [536, 407] on button "Results" at bounding box center [588, 389] width 521 height 36
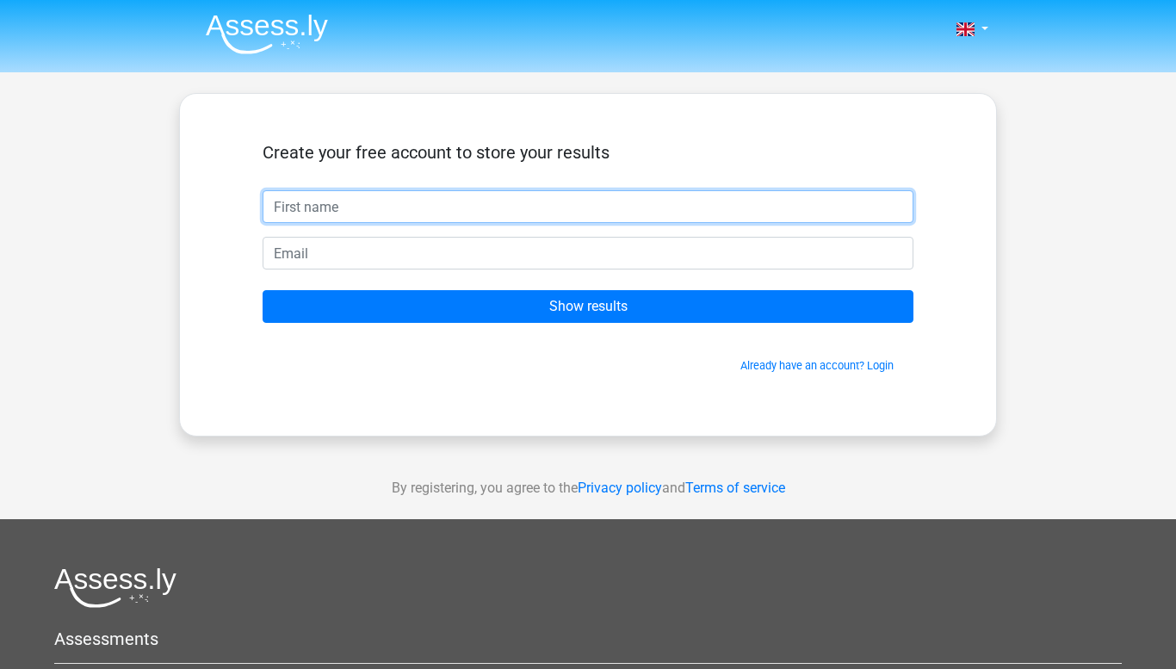
click at [431, 209] on input "text" at bounding box center [588, 206] width 651 height 33
type input "o"
type input "Mohammed Al Nasri"
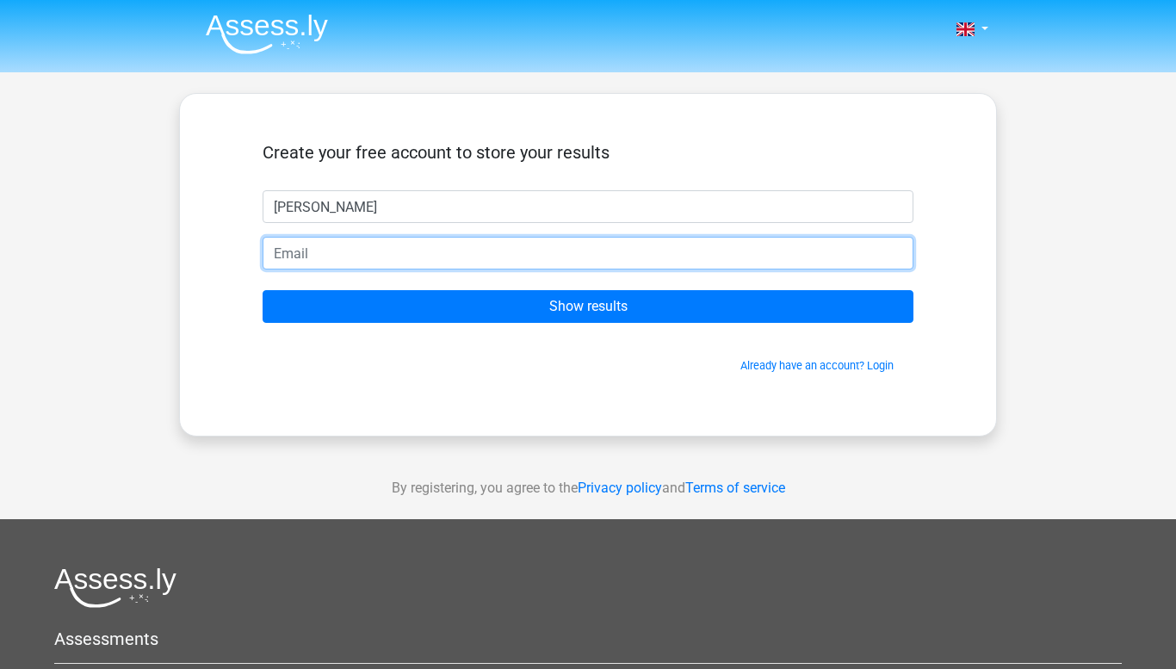
click at [377, 249] on input "email" at bounding box center [588, 253] width 651 height 33
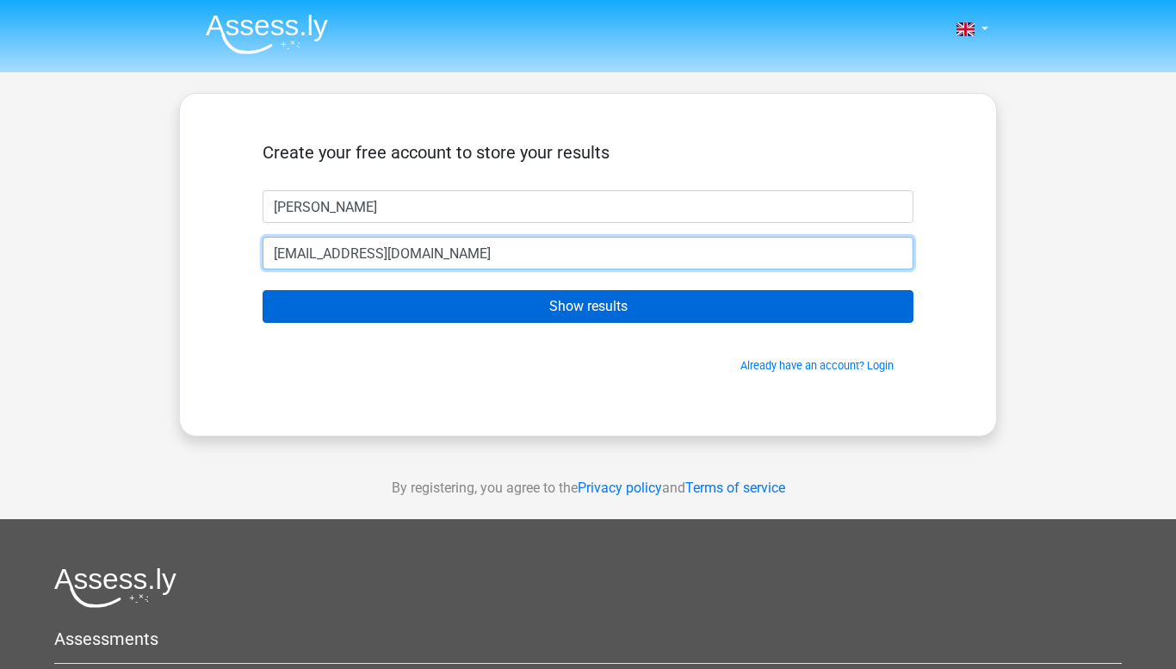
type input "15bmohnas49@b.alsahwa.edu.om"
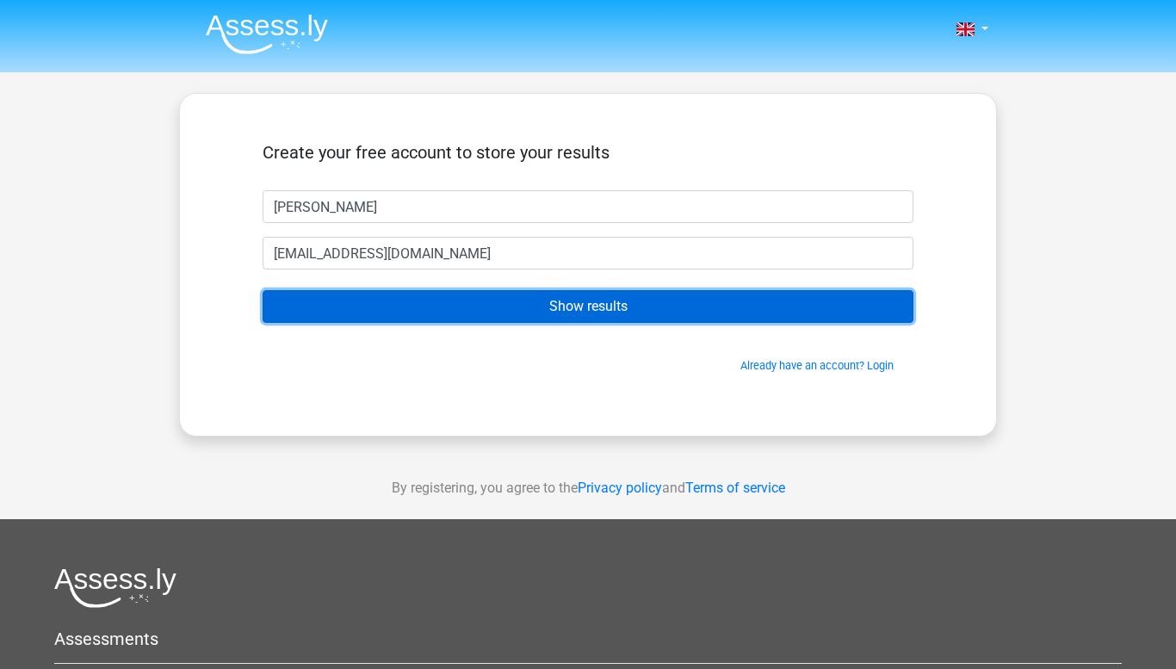
click at [375, 299] on input "Show results" at bounding box center [588, 306] width 651 height 33
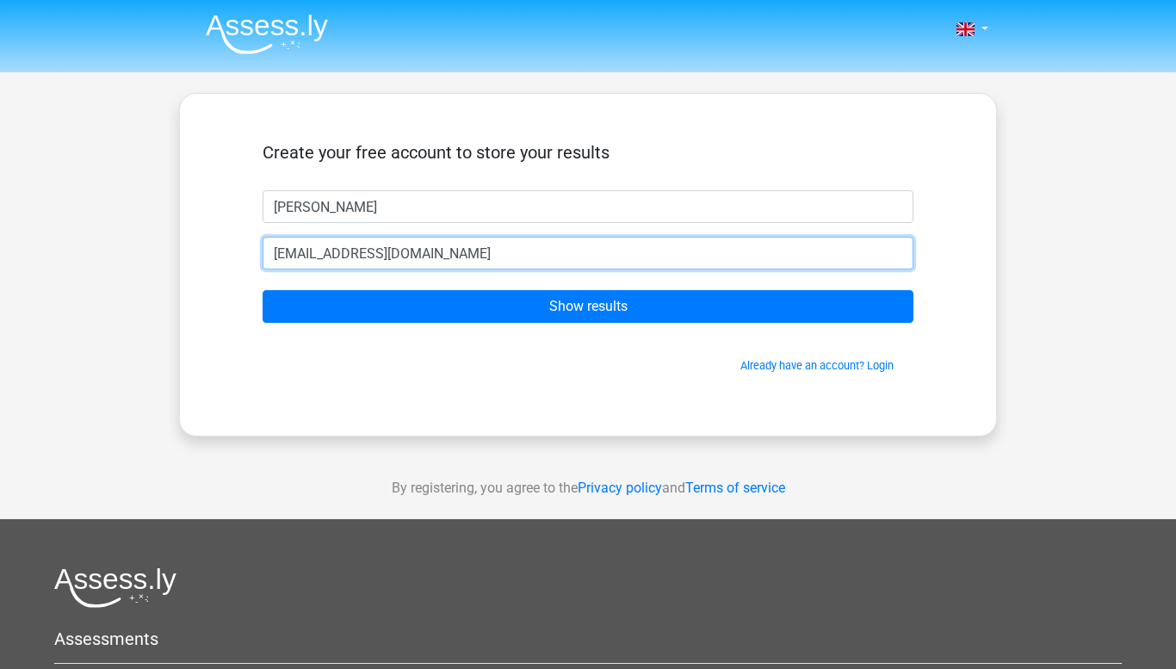
click at [484, 252] on input "15bmohnas49@b.alsahwa.edu.om" at bounding box center [588, 253] width 651 height 33
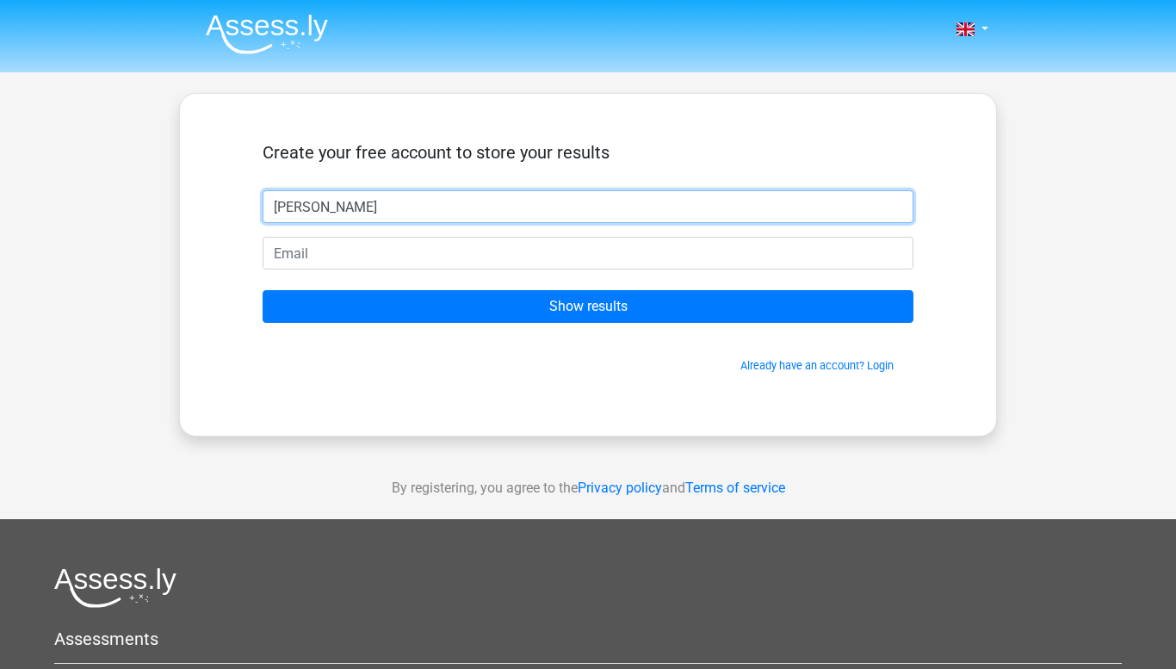
click at [421, 210] on input "Mohammed Al Nasri" at bounding box center [588, 206] width 651 height 33
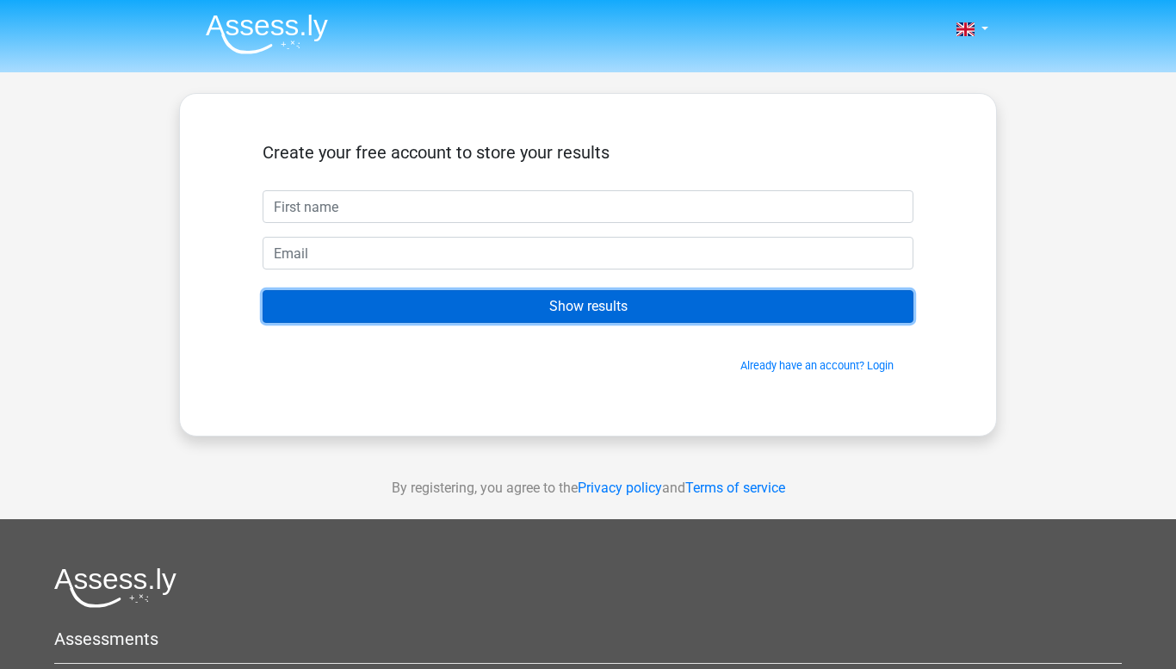
click at [460, 303] on input "Show results" at bounding box center [588, 306] width 651 height 33
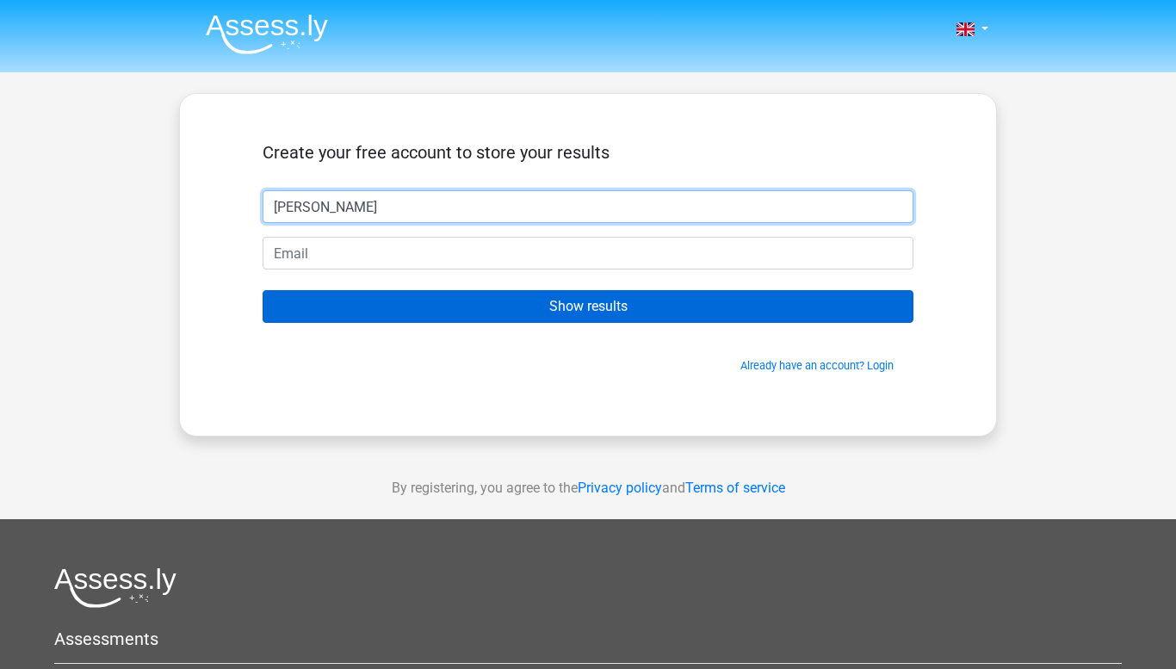
type input "[PERSON_NAME]"
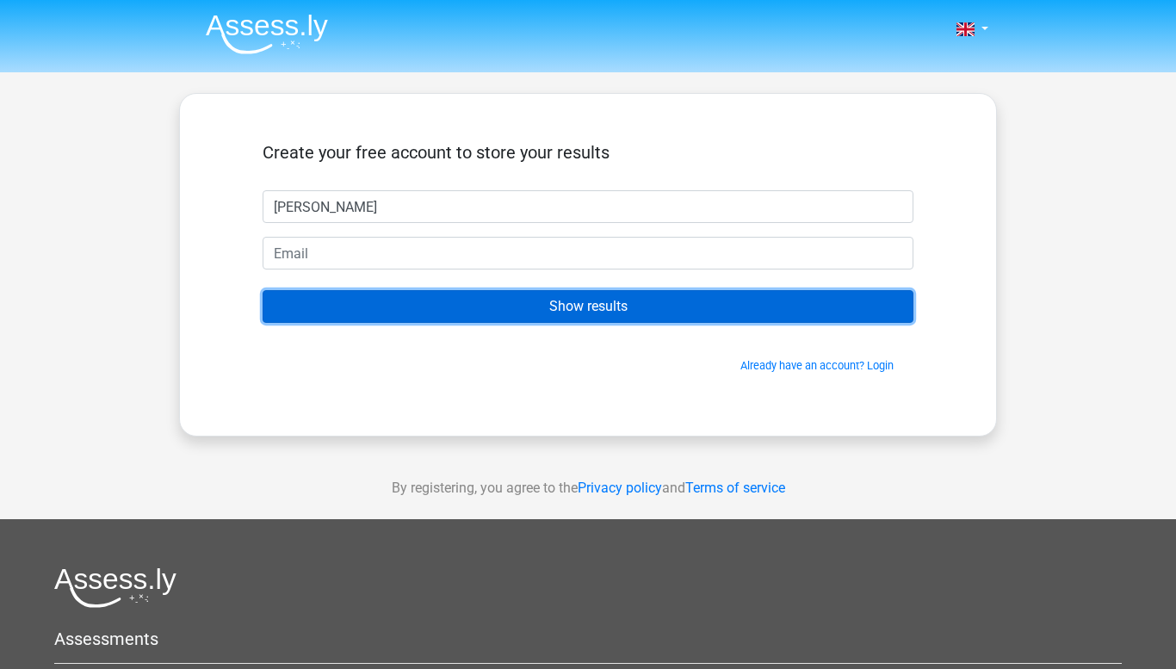
click at [413, 313] on input "Show results" at bounding box center [588, 306] width 651 height 33
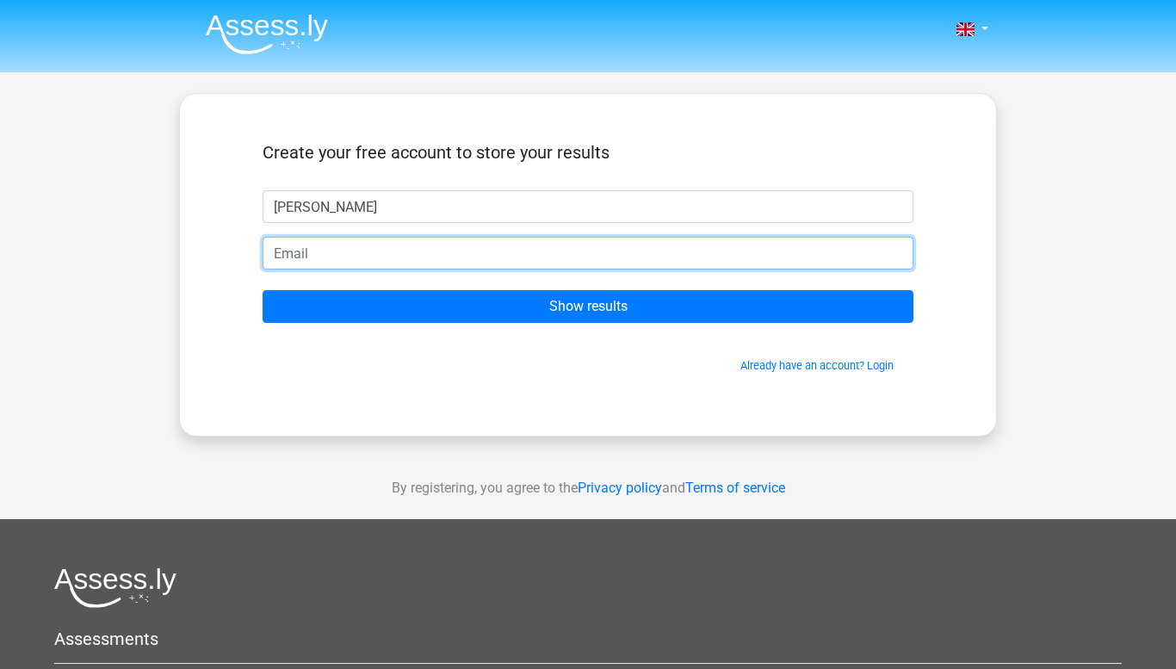
click at [396, 239] on input "email" at bounding box center [588, 253] width 651 height 33
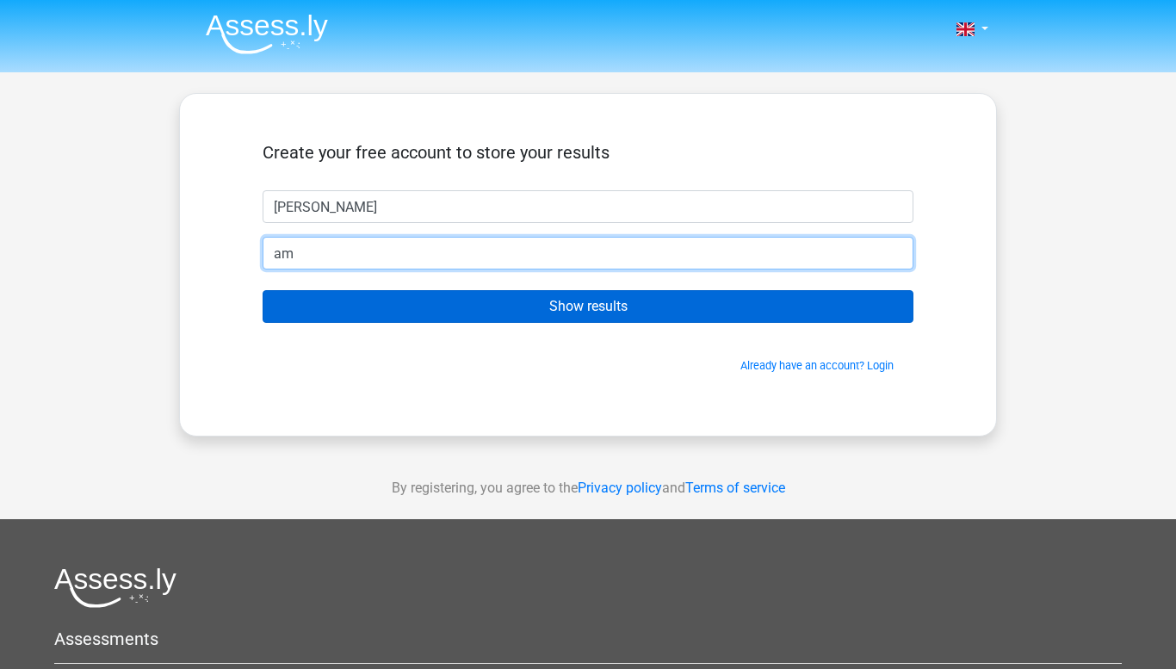
type input "a"
paste input "mahfoodh.naabi@alsahwa.edu.om"
type input "mahfoodh.naabi@alsahwa.edu.om"
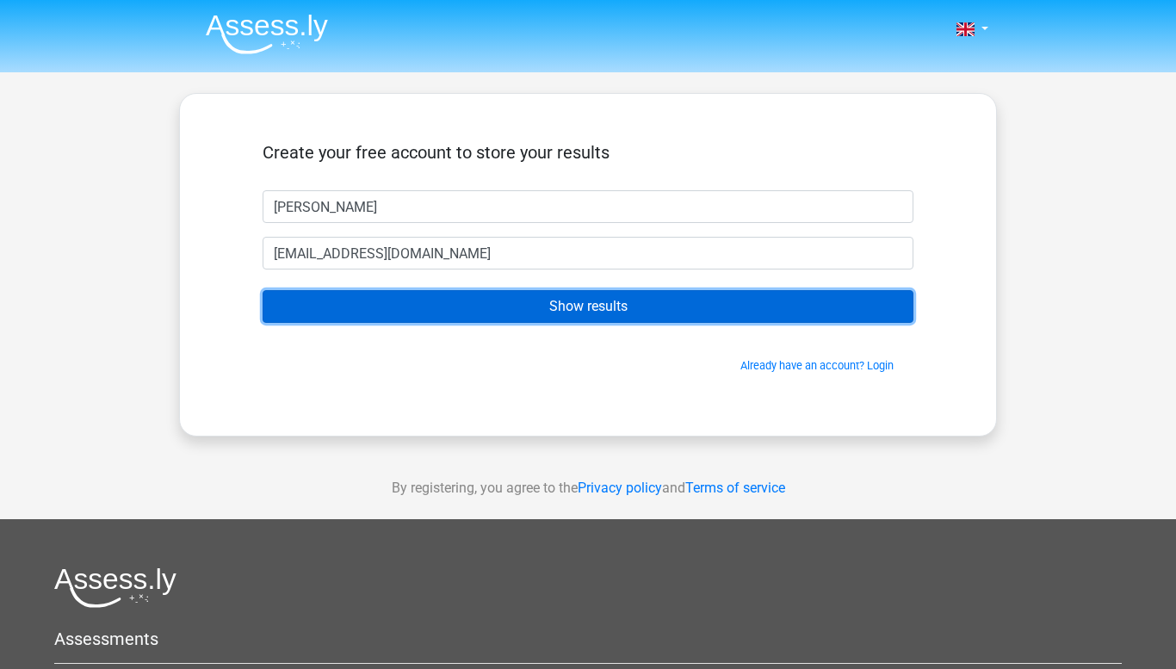
click at [549, 302] on input "Show results" at bounding box center [588, 306] width 651 height 33
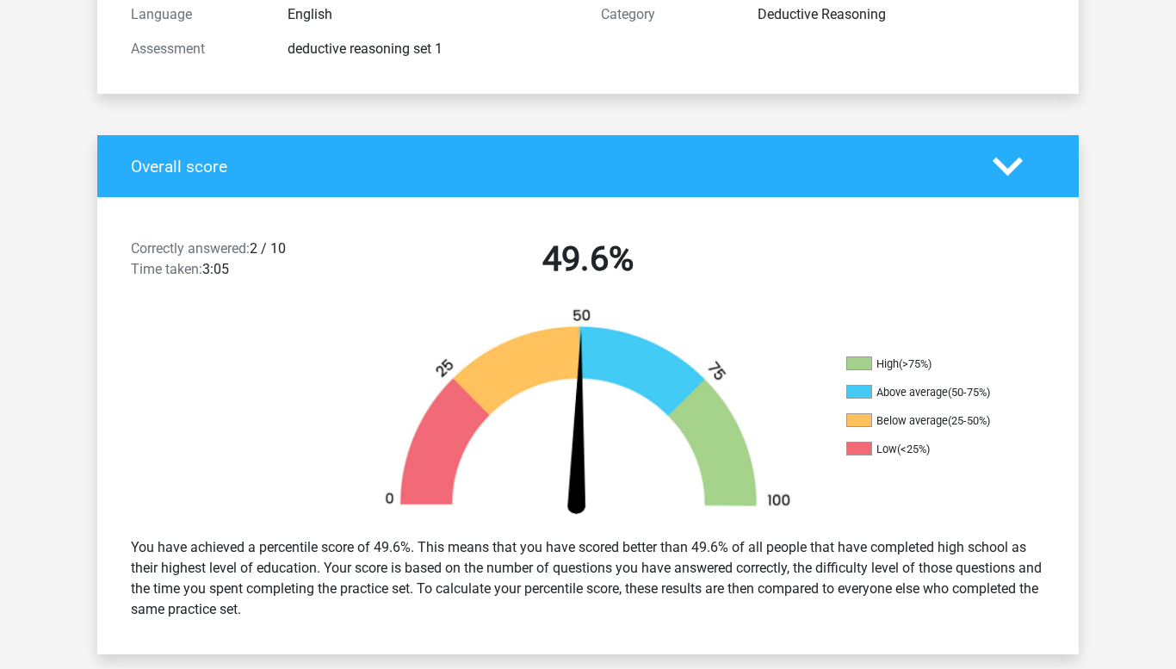
scroll to position [245, 0]
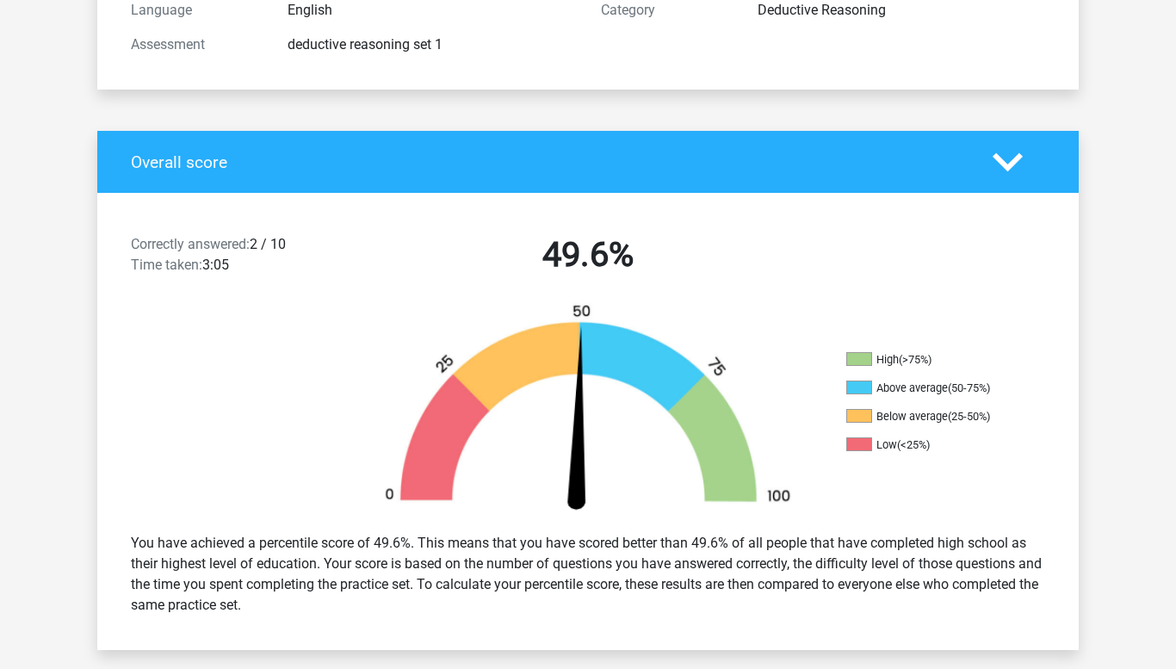
click at [573, 540] on div "You have achieved a percentile score of 49.6%. This means that you have scored …" at bounding box center [588, 574] width 940 height 96
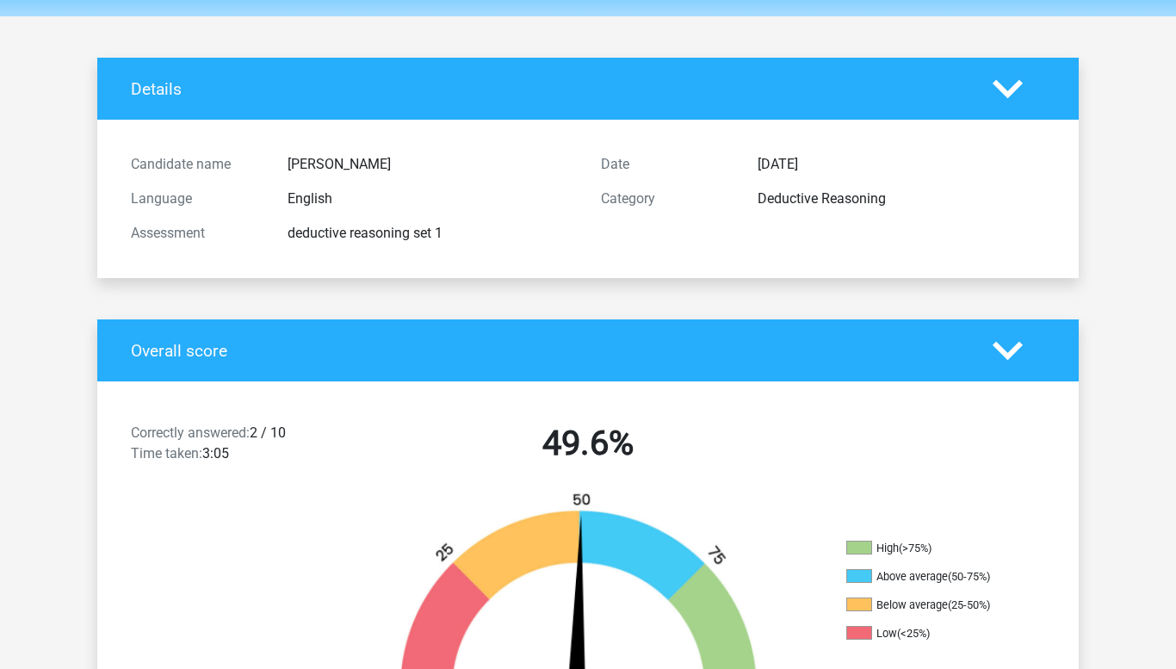
scroll to position [0, 0]
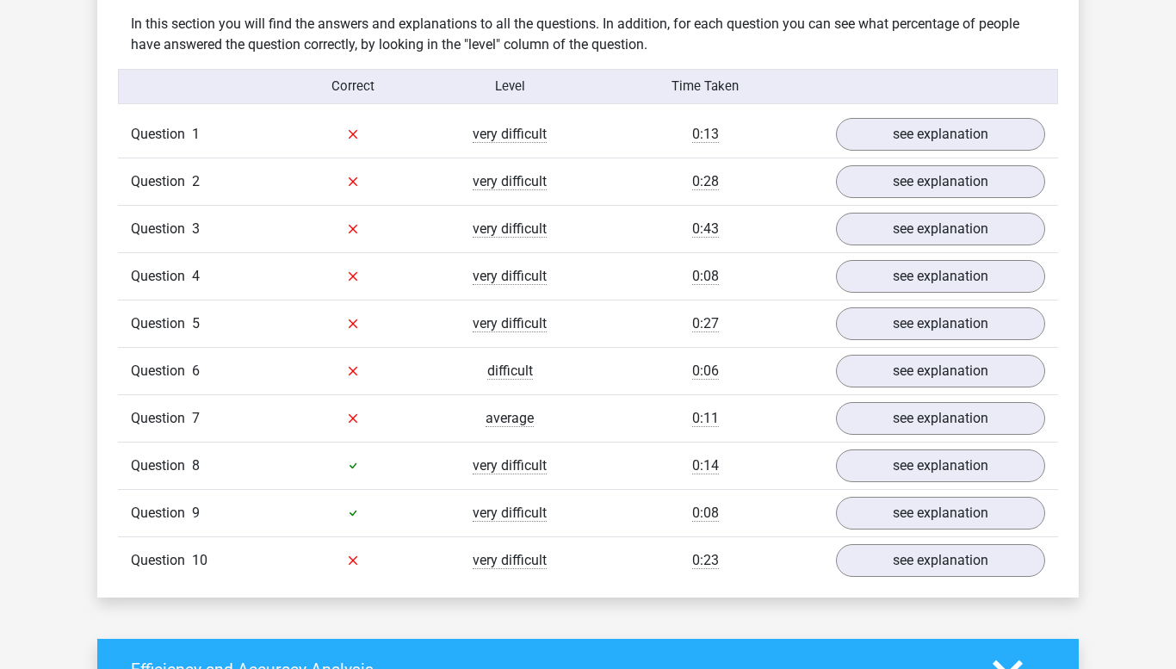
scroll to position [1336, 0]
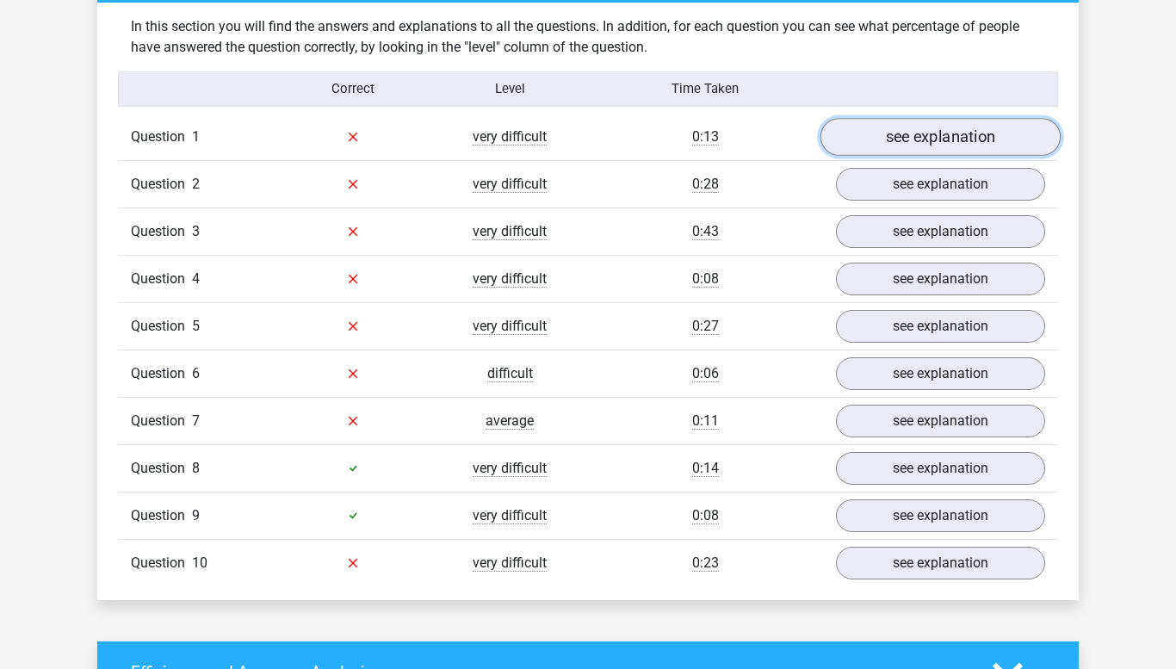
click at [961, 129] on link "see explanation" at bounding box center [941, 137] width 240 height 38
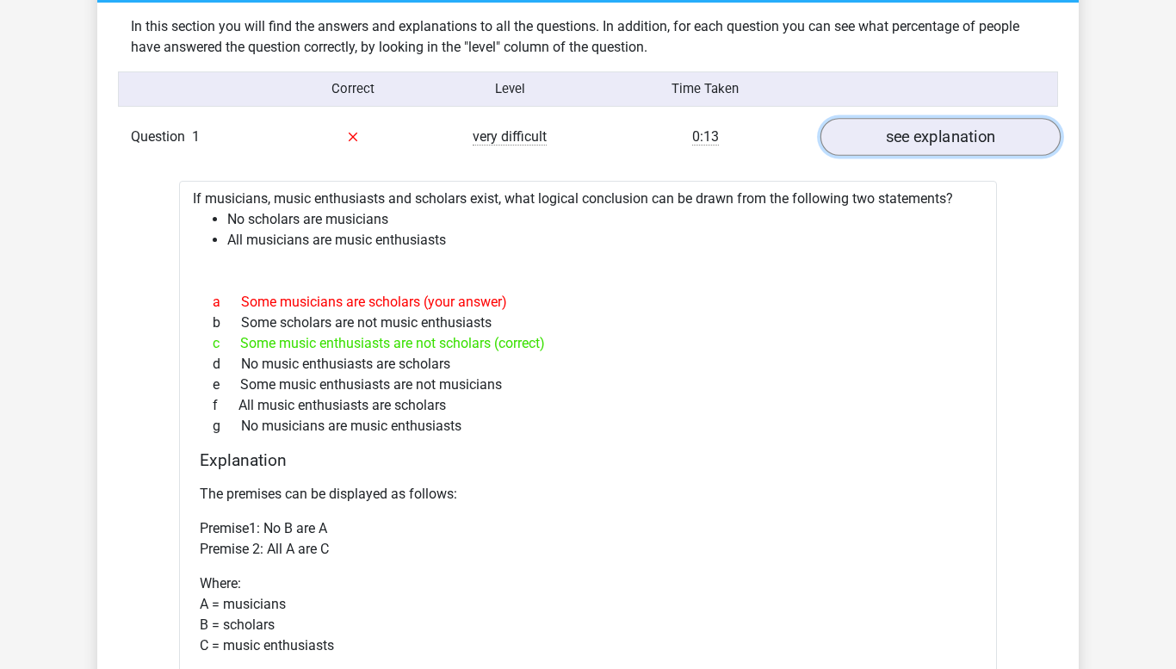
click at [961, 129] on link "see explanation" at bounding box center [941, 137] width 240 height 38
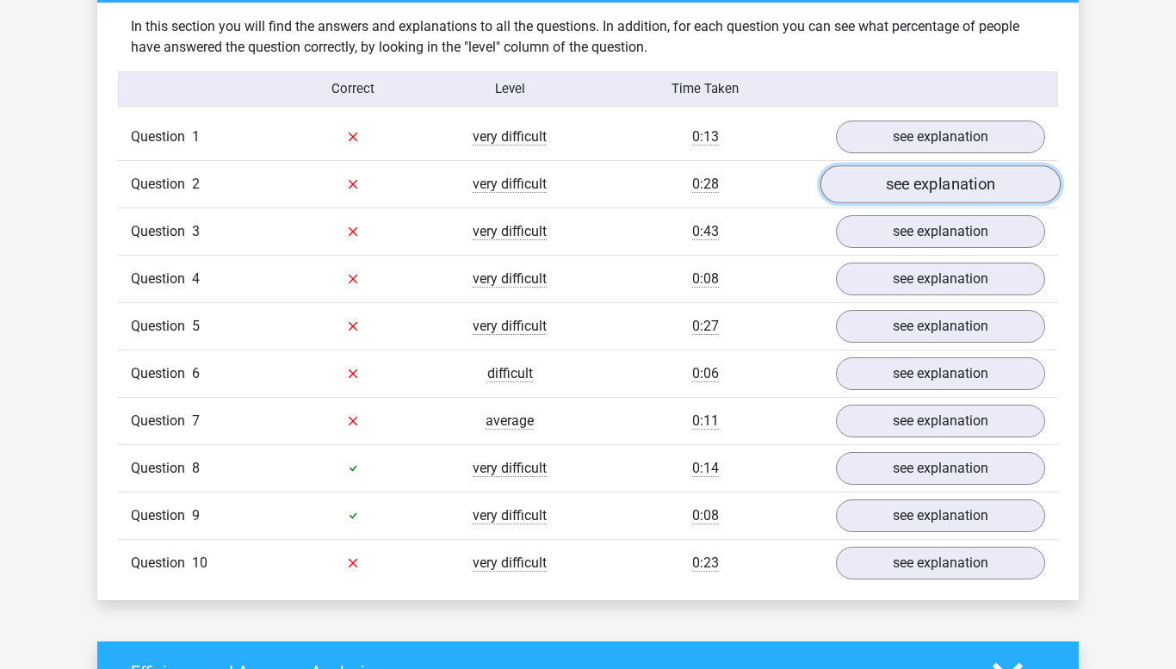
click at [921, 189] on link "see explanation" at bounding box center [941, 184] width 240 height 38
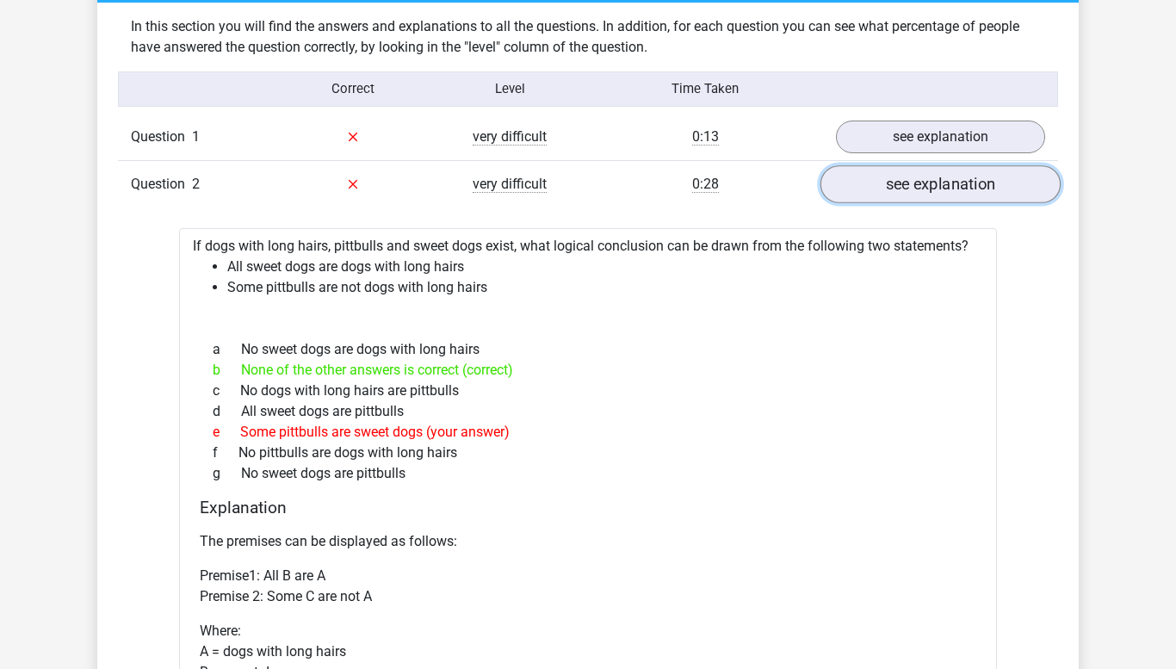
click at [921, 189] on link "see explanation" at bounding box center [941, 184] width 240 height 38
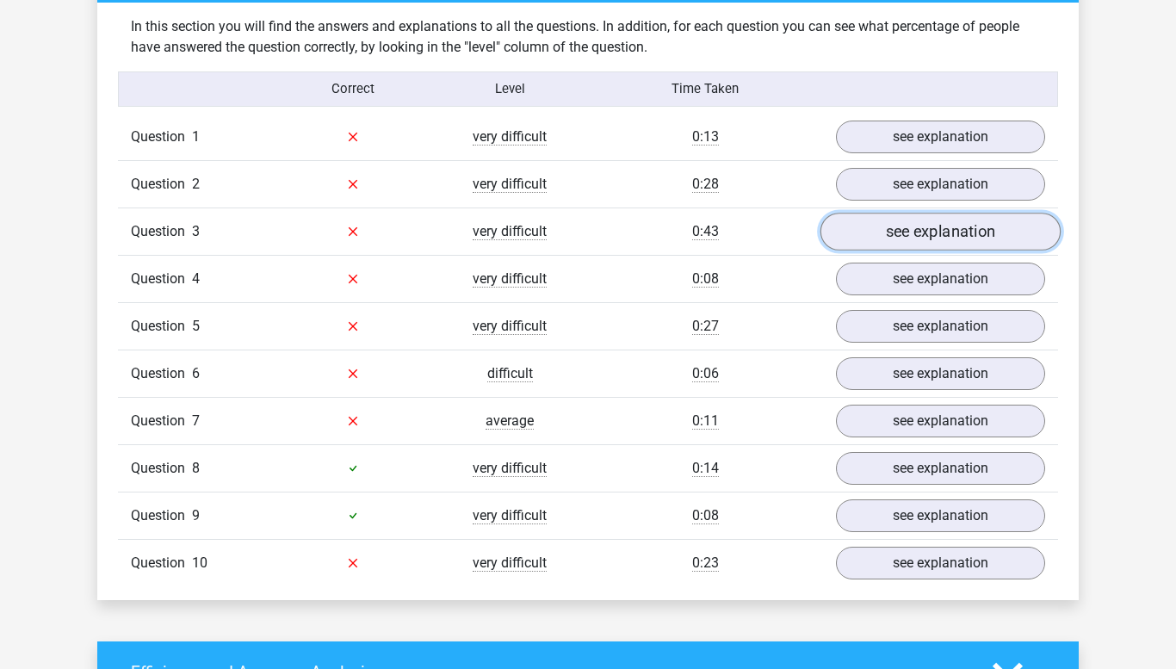
click at [897, 239] on link "see explanation" at bounding box center [941, 232] width 240 height 38
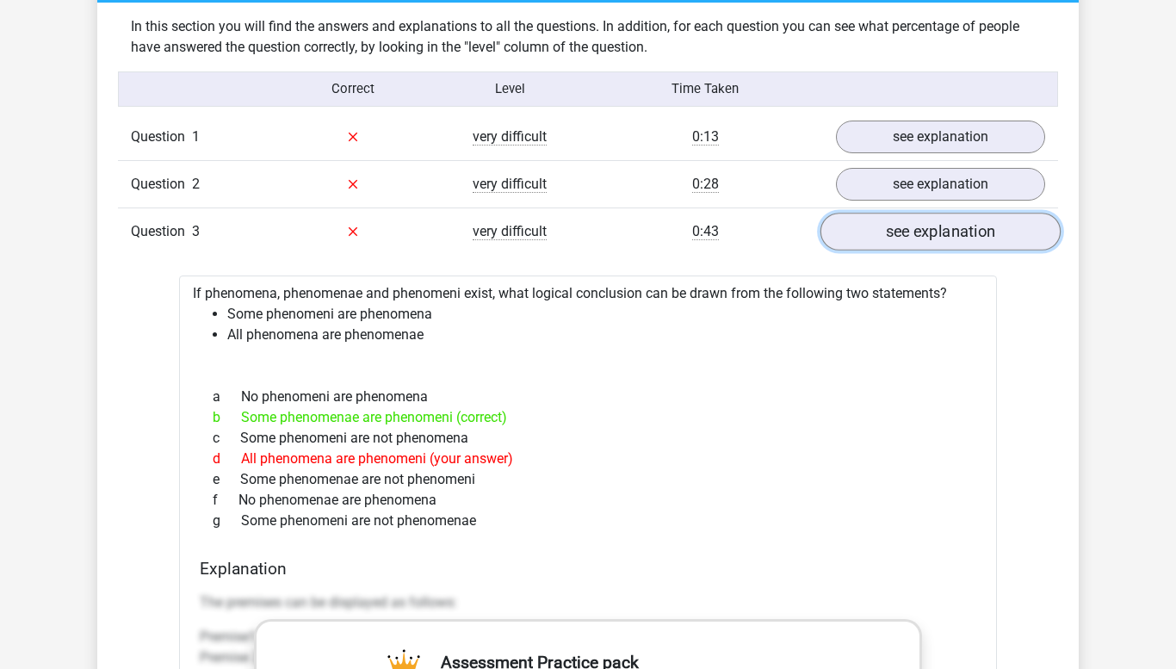
click at [897, 239] on link "see explanation" at bounding box center [941, 232] width 240 height 38
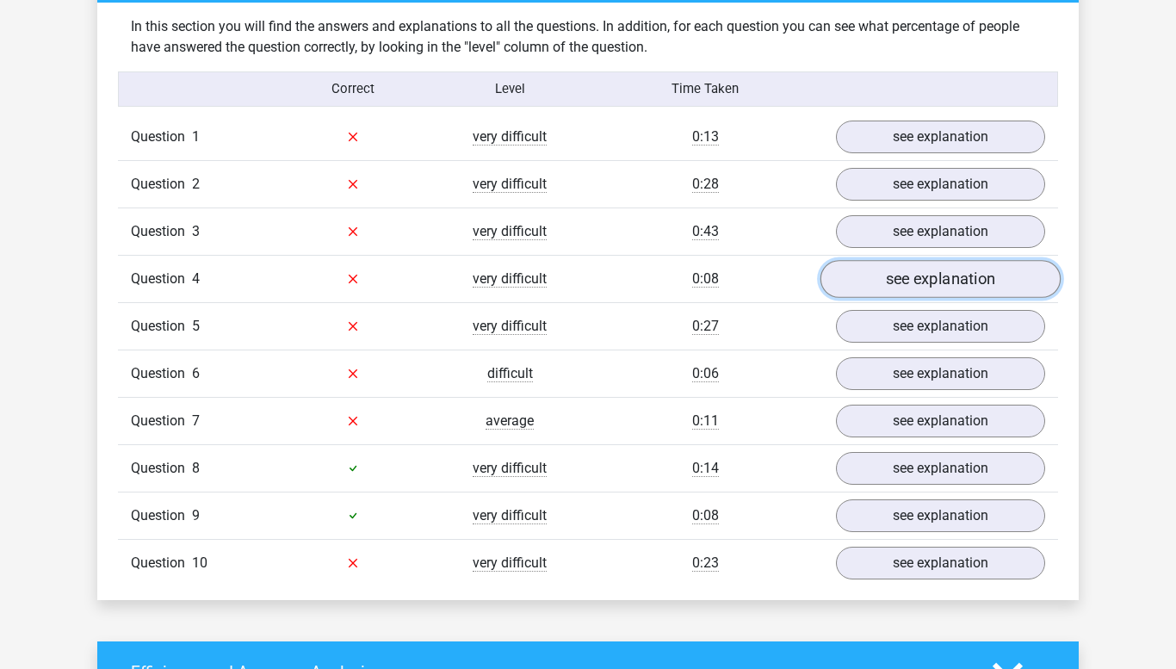
click at [923, 290] on link "see explanation" at bounding box center [941, 279] width 240 height 38
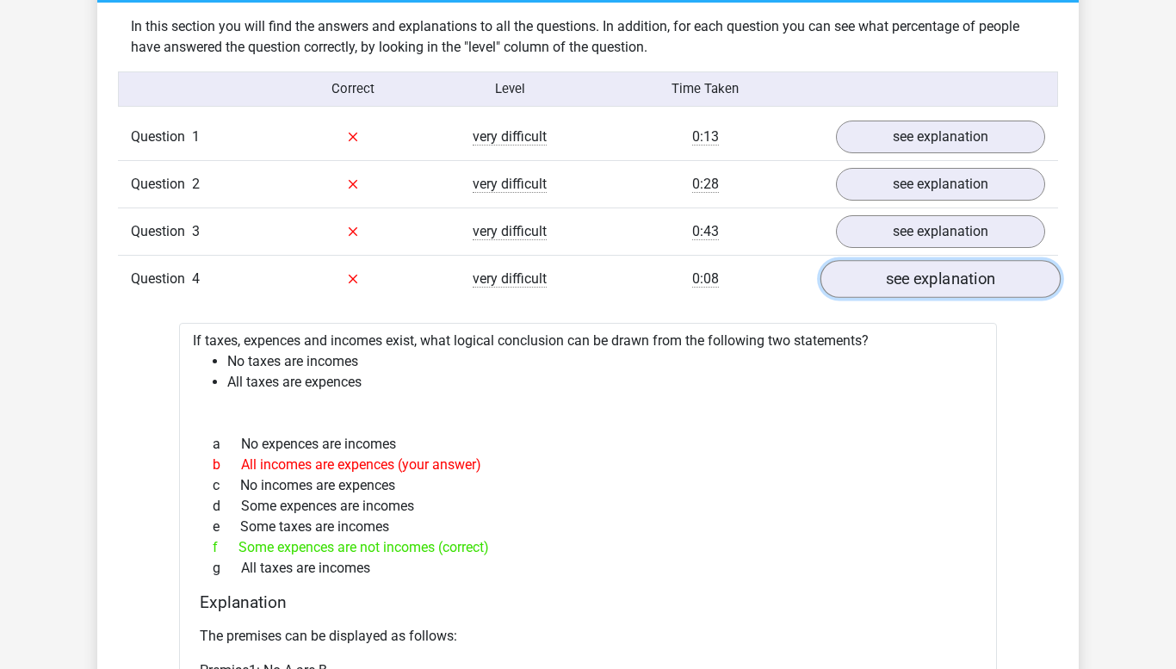
click at [923, 290] on link "see explanation" at bounding box center [941, 279] width 240 height 38
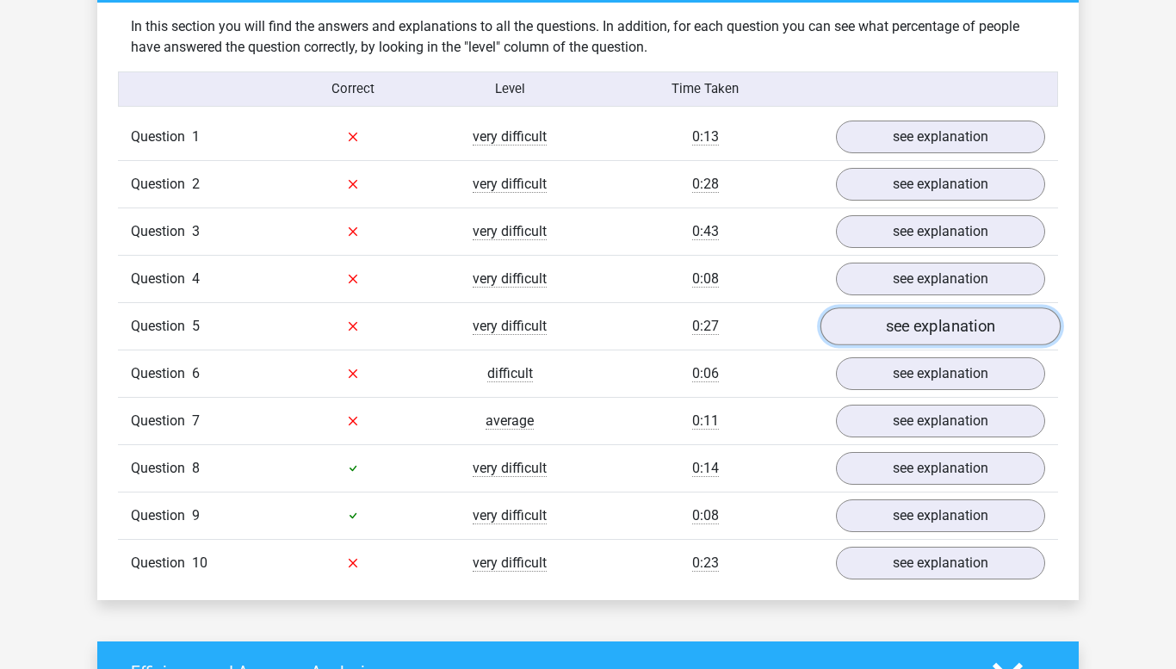
click at [912, 312] on link "see explanation" at bounding box center [941, 326] width 240 height 38
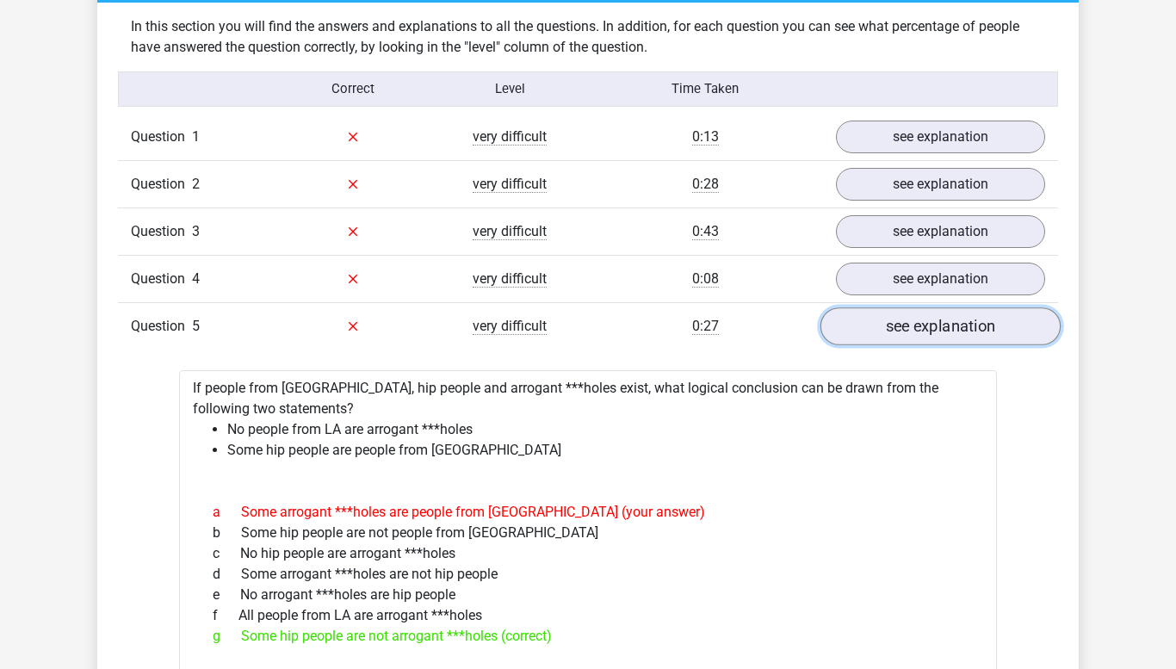
click at [907, 319] on link "see explanation" at bounding box center [941, 326] width 240 height 38
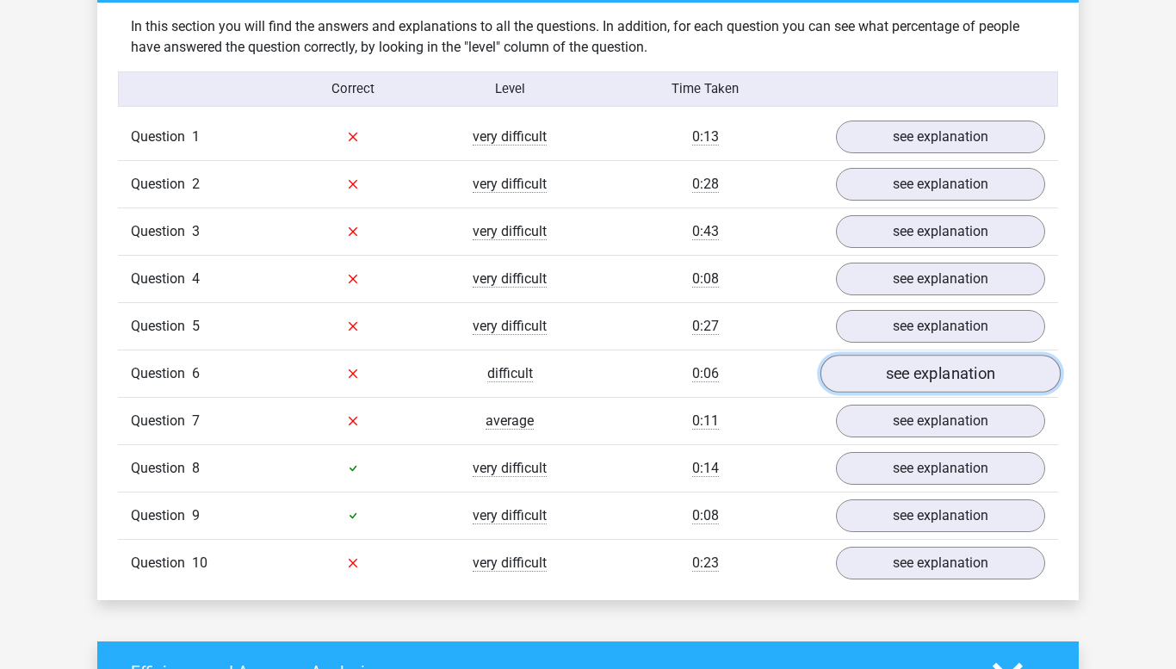
click at [910, 360] on link "see explanation" at bounding box center [941, 374] width 240 height 38
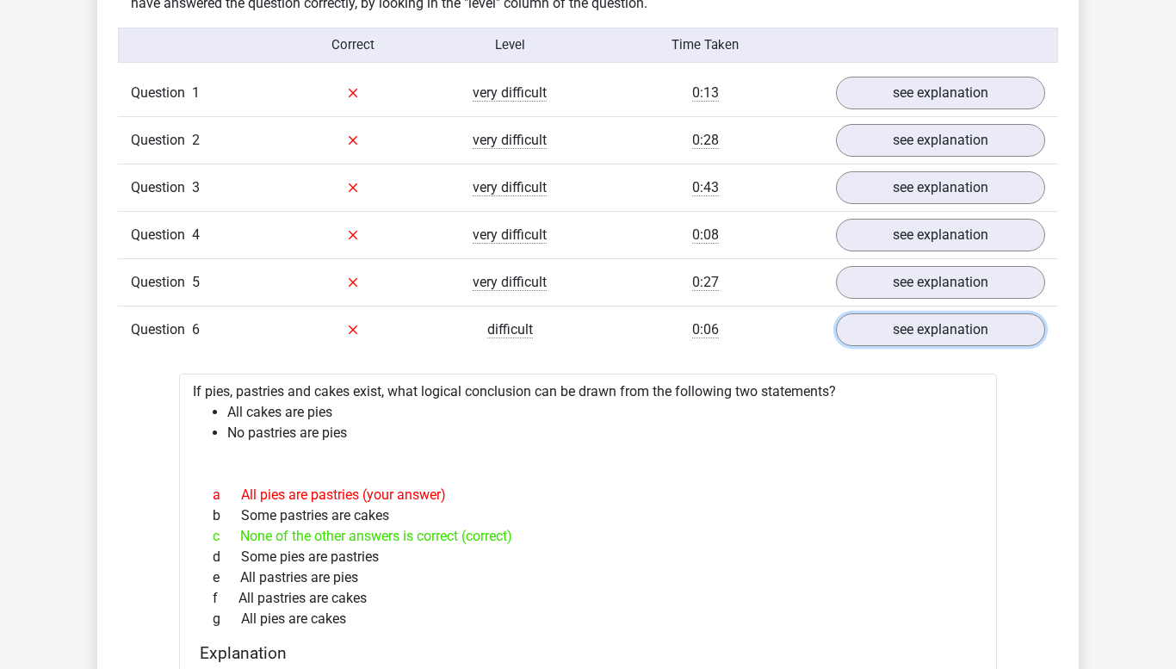
scroll to position [1382, 0]
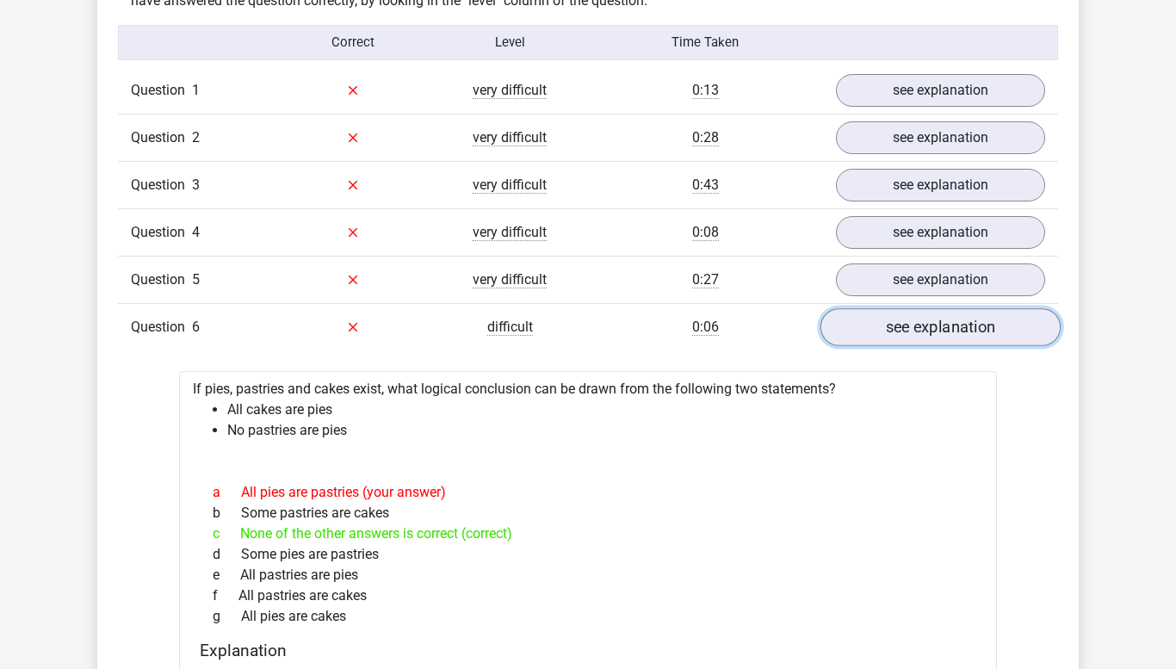
click at [910, 314] on link "see explanation" at bounding box center [941, 327] width 240 height 38
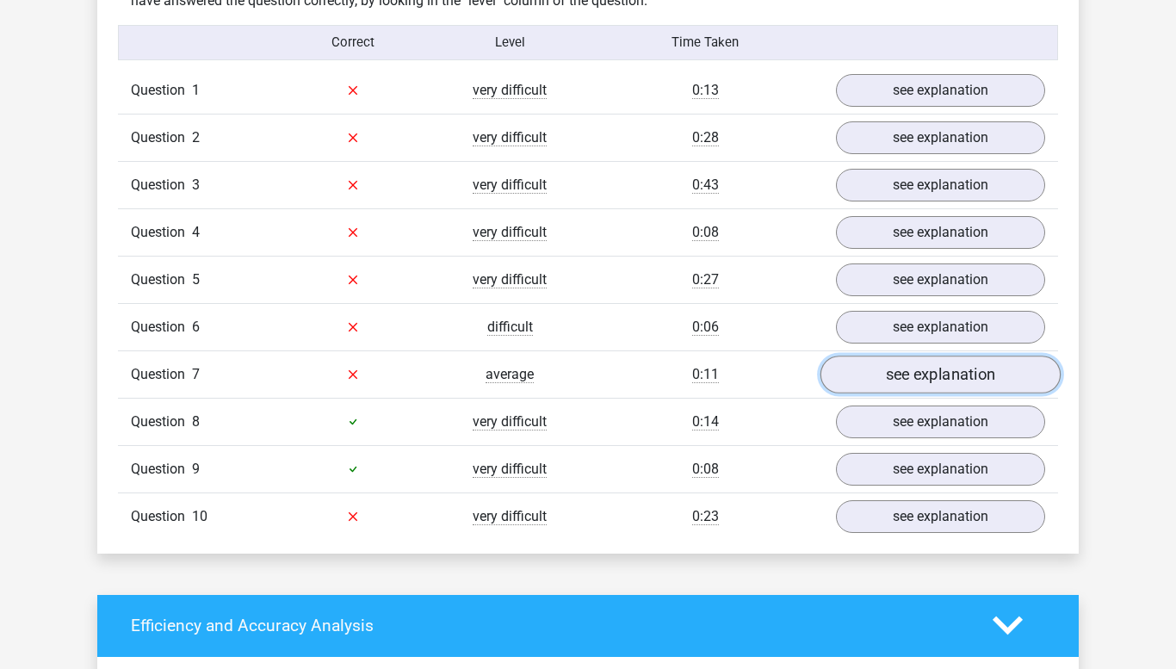
click at [891, 385] on link "see explanation" at bounding box center [941, 375] width 240 height 38
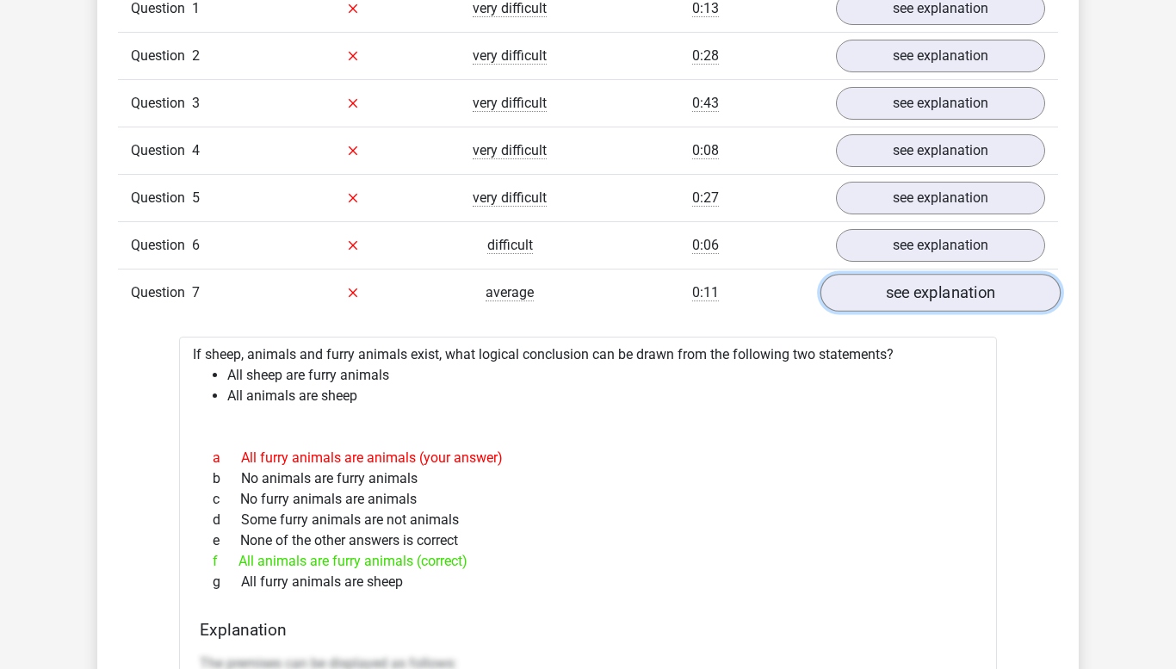
scroll to position [1461, 0]
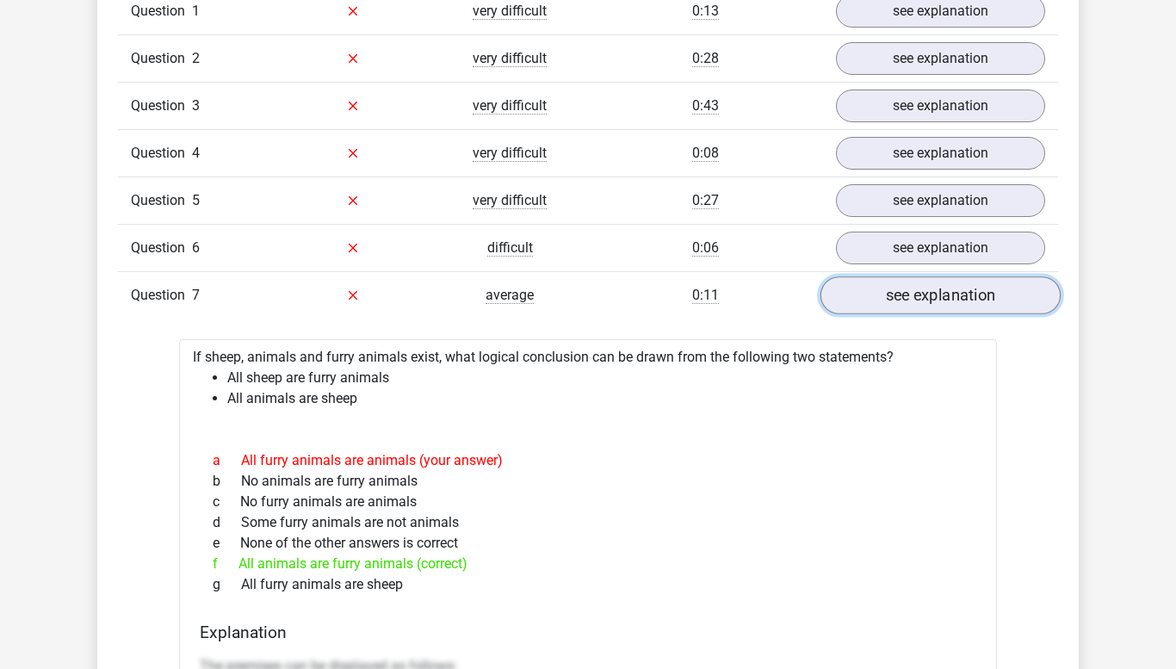
click at [950, 283] on link "see explanation" at bounding box center [941, 295] width 240 height 38
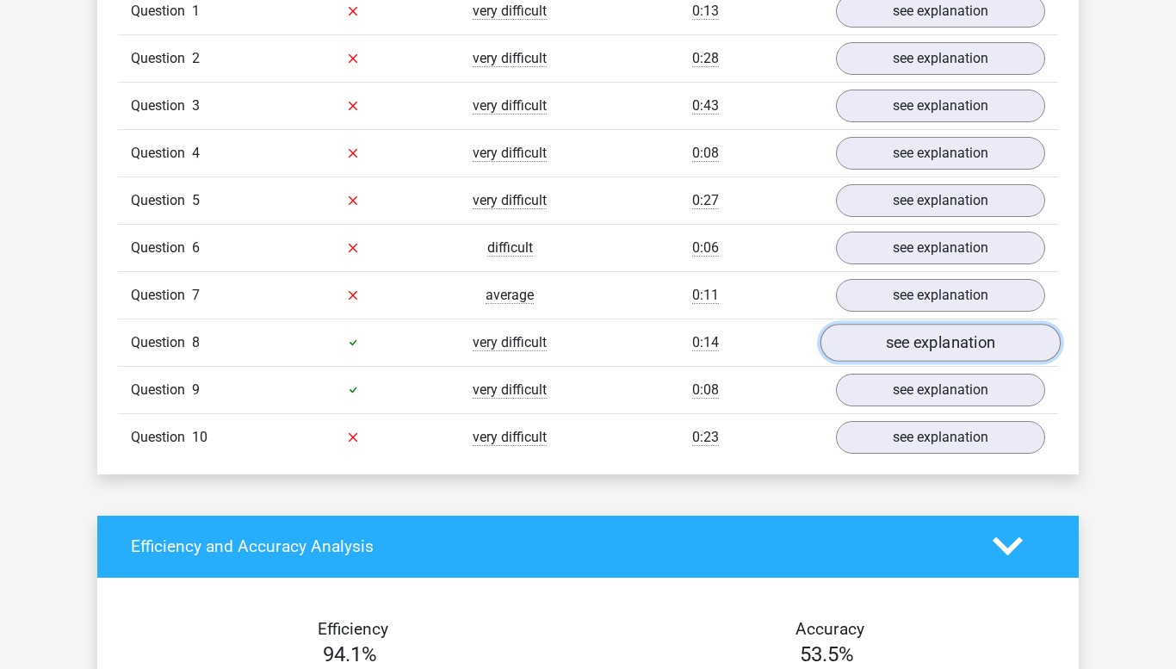
click at [926, 344] on link "see explanation" at bounding box center [941, 343] width 240 height 38
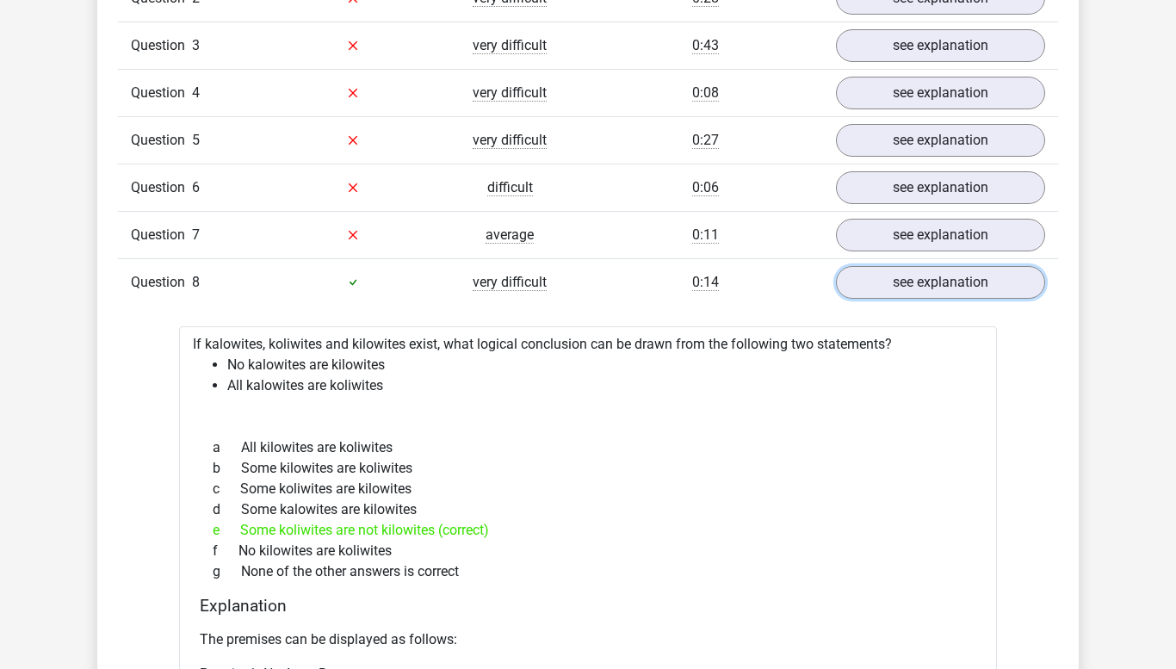
scroll to position [1525, 0]
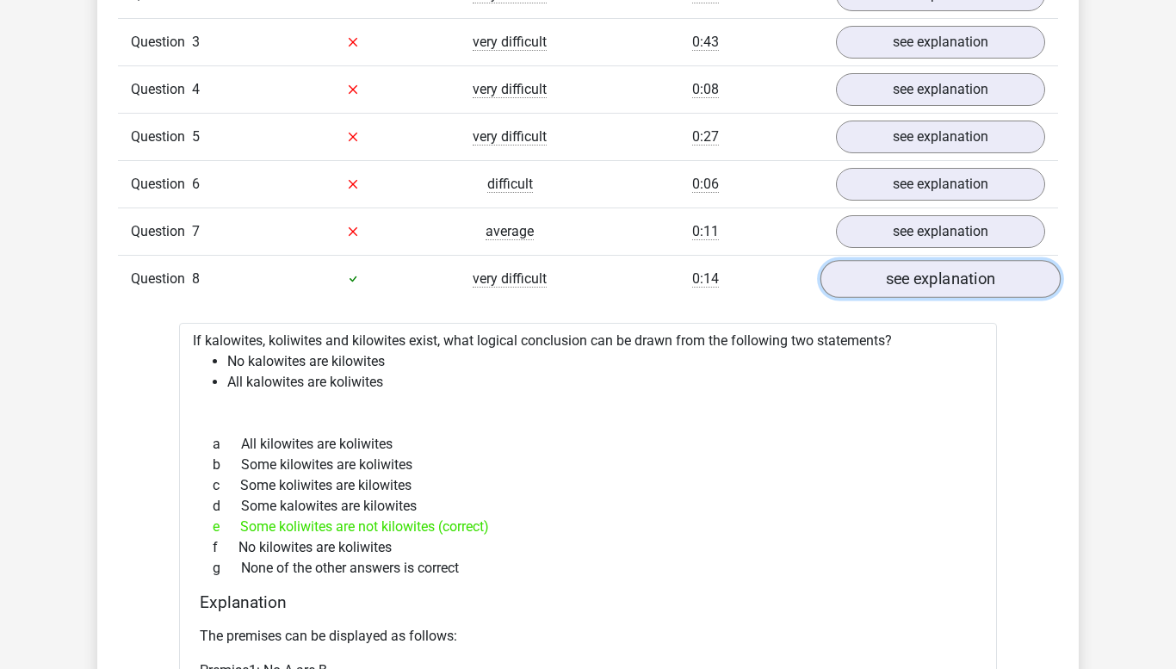
click at [885, 270] on link "see explanation" at bounding box center [941, 279] width 240 height 38
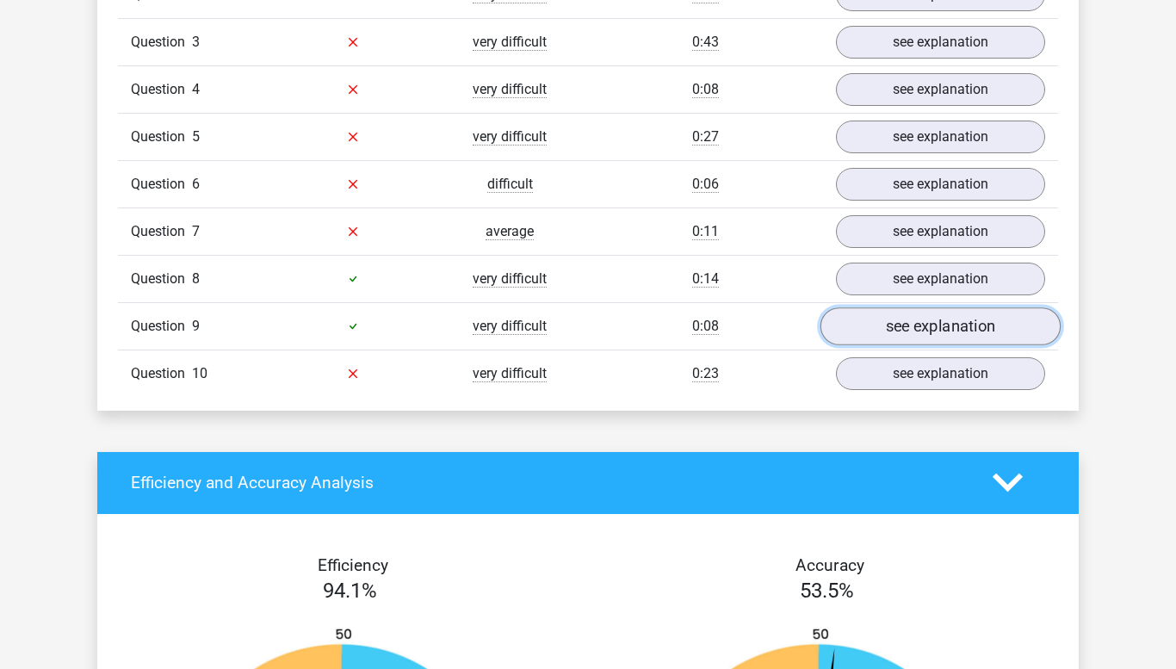
click at [871, 329] on link "see explanation" at bounding box center [941, 326] width 240 height 38
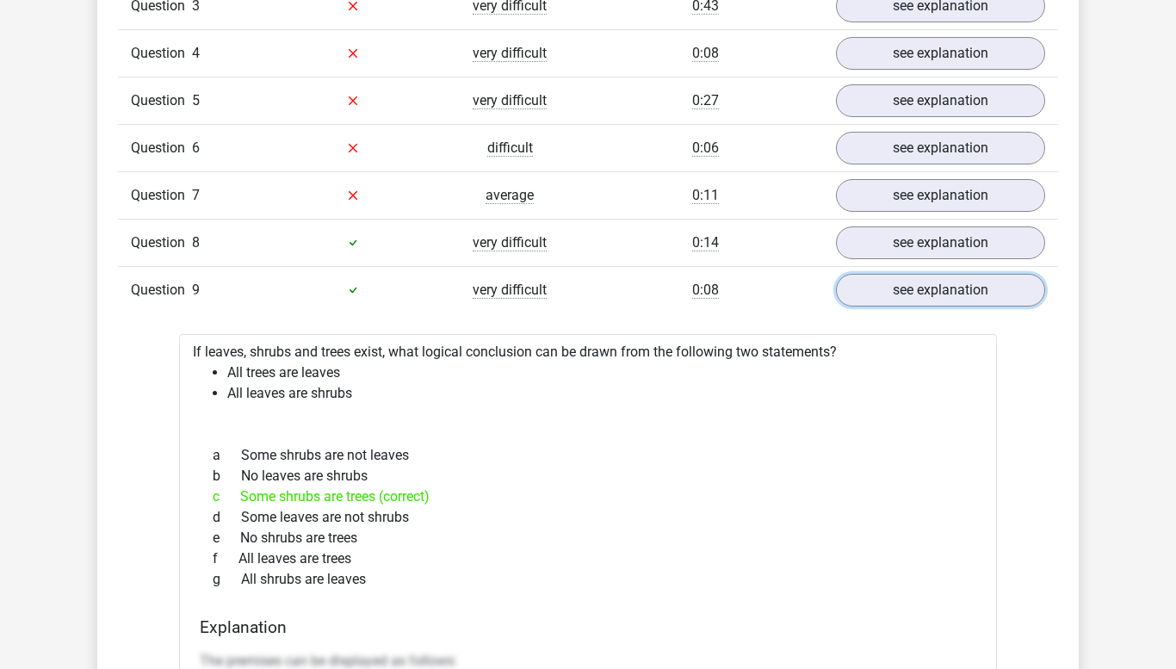
scroll to position [1571, 0]
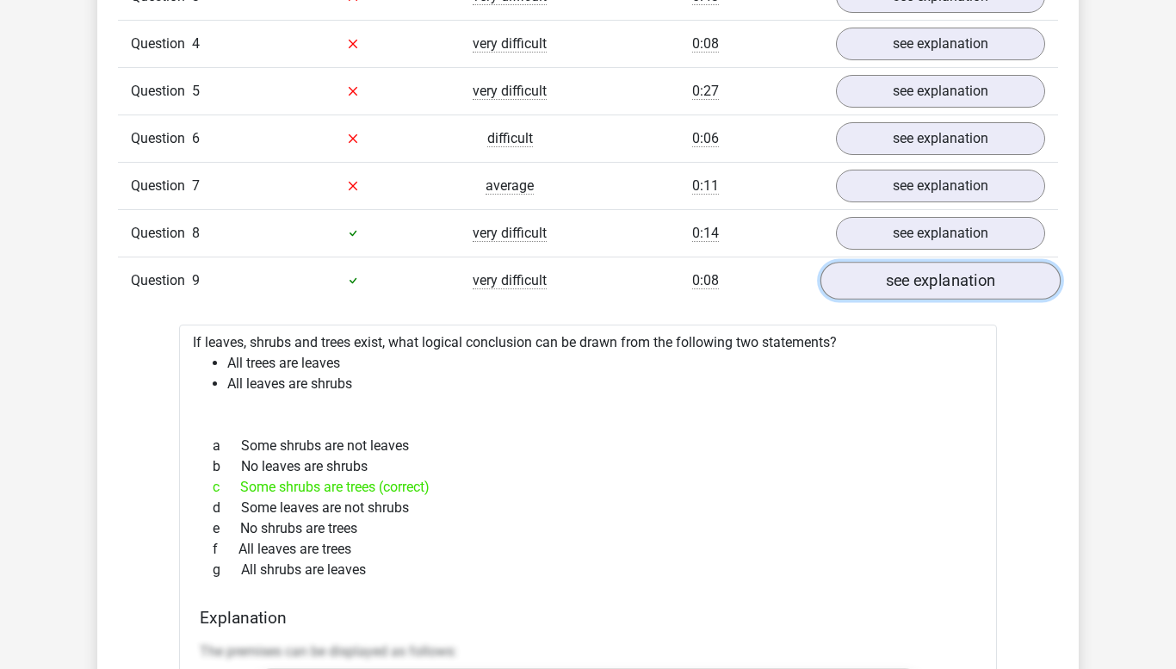
click at [904, 266] on link "see explanation" at bounding box center [941, 281] width 240 height 38
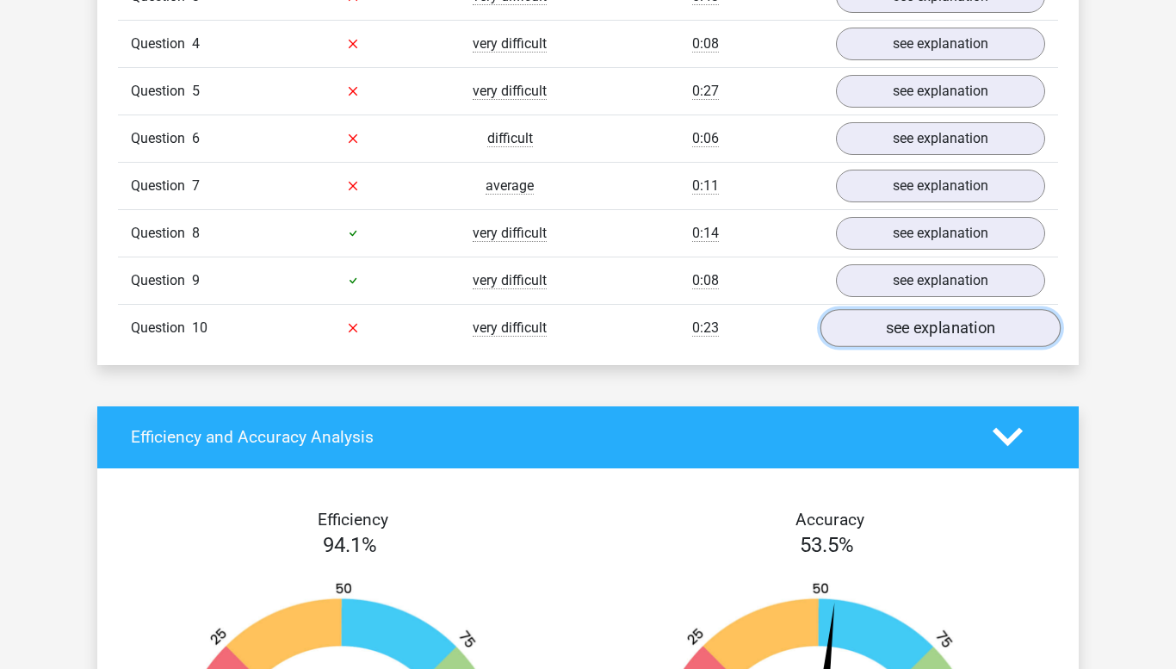
click at [898, 341] on link "see explanation" at bounding box center [941, 328] width 240 height 38
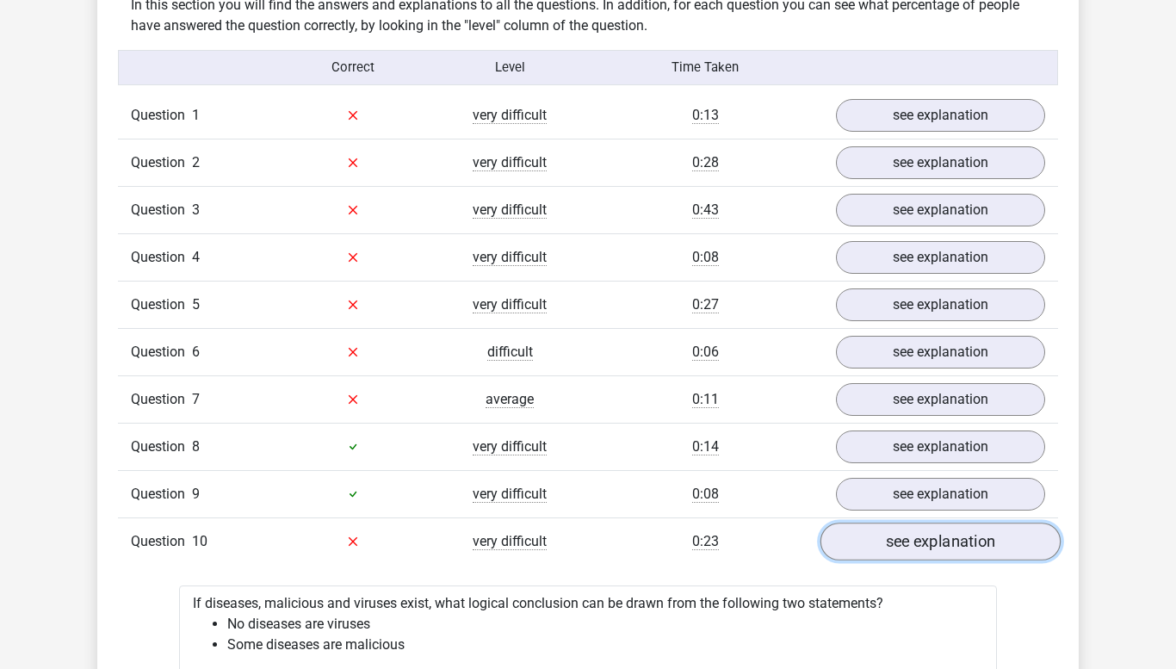
click at [918, 550] on link "see explanation" at bounding box center [941, 542] width 240 height 38
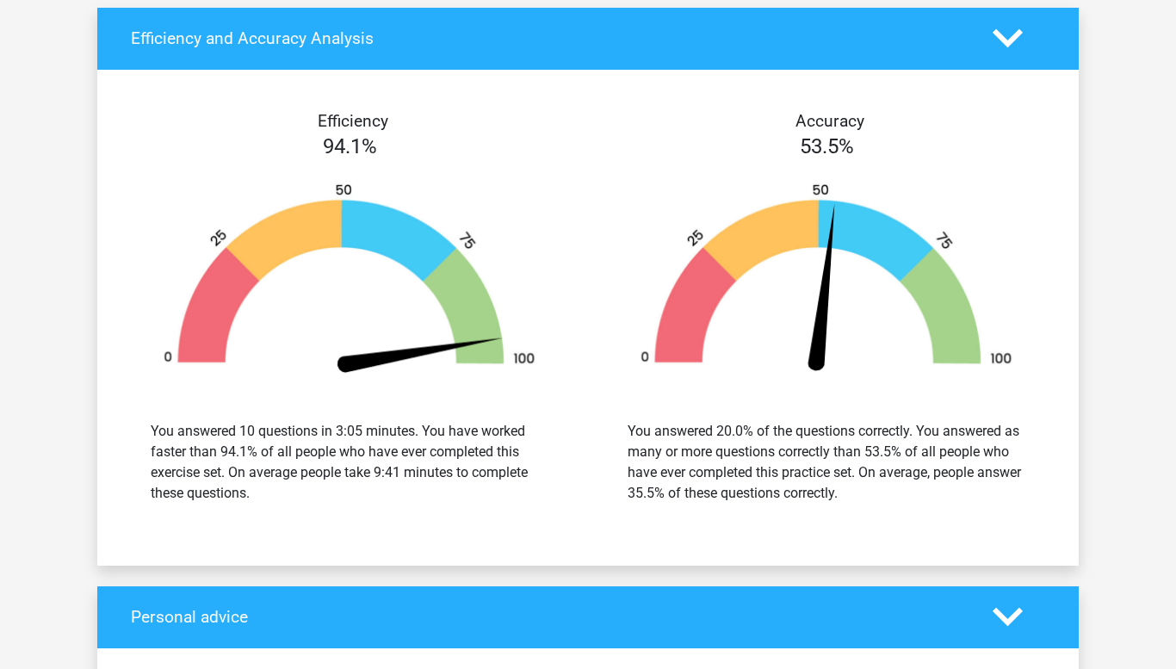
scroll to position [1960, 0]
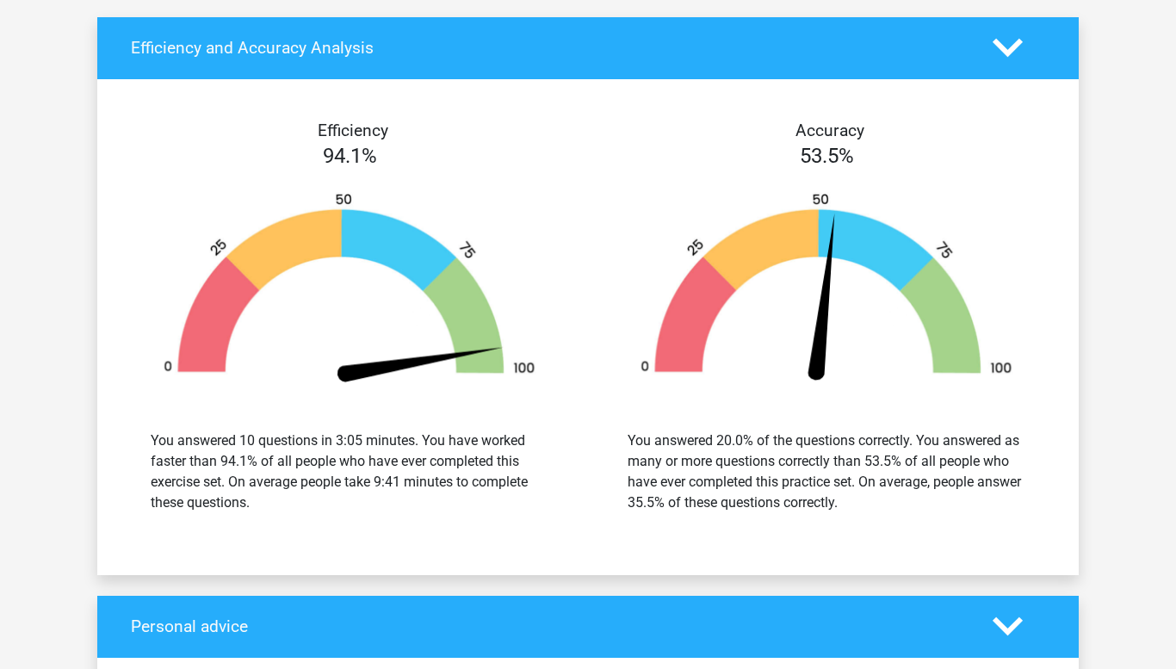
click at [918, 550] on div "Efficiency 94.1% You answered 10 questions in 3:05 minutes. You have worked fas…" at bounding box center [588, 327] width 982 height 455
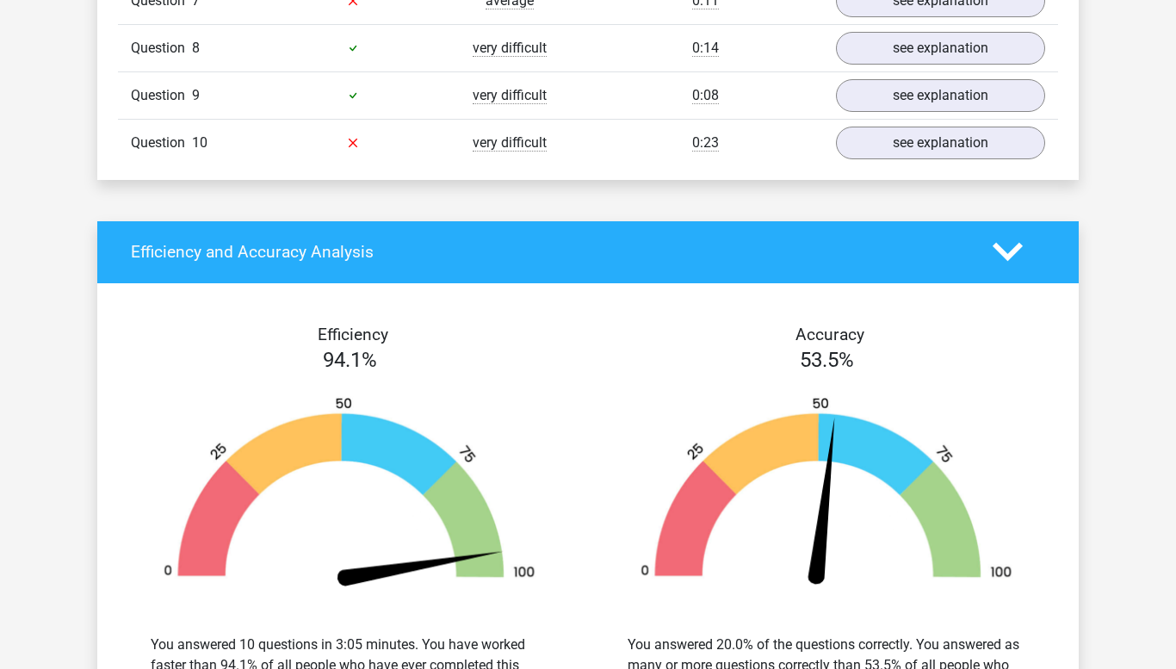
scroll to position [1758, 0]
